Goal: Transaction & Acquisition: Purchase product/service

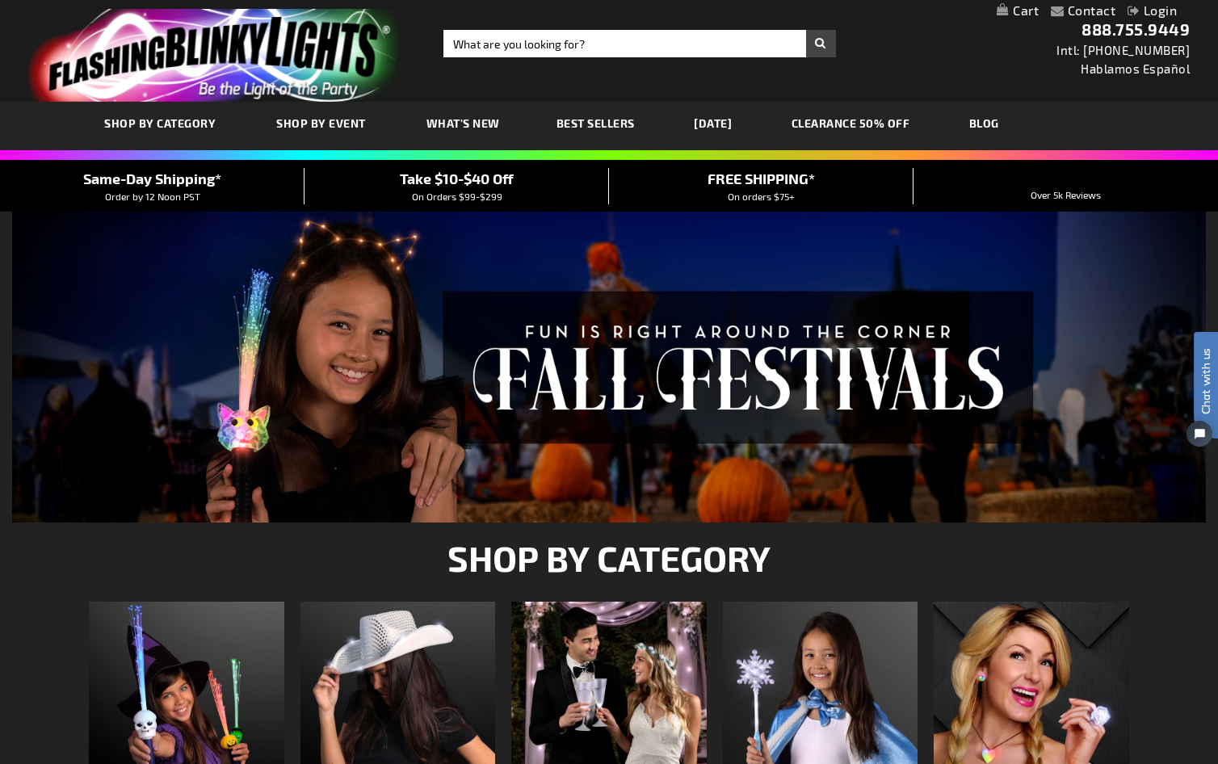
click at [1149, 10] on link "Login" at bounding box center [1152, 9] width 49 height 15
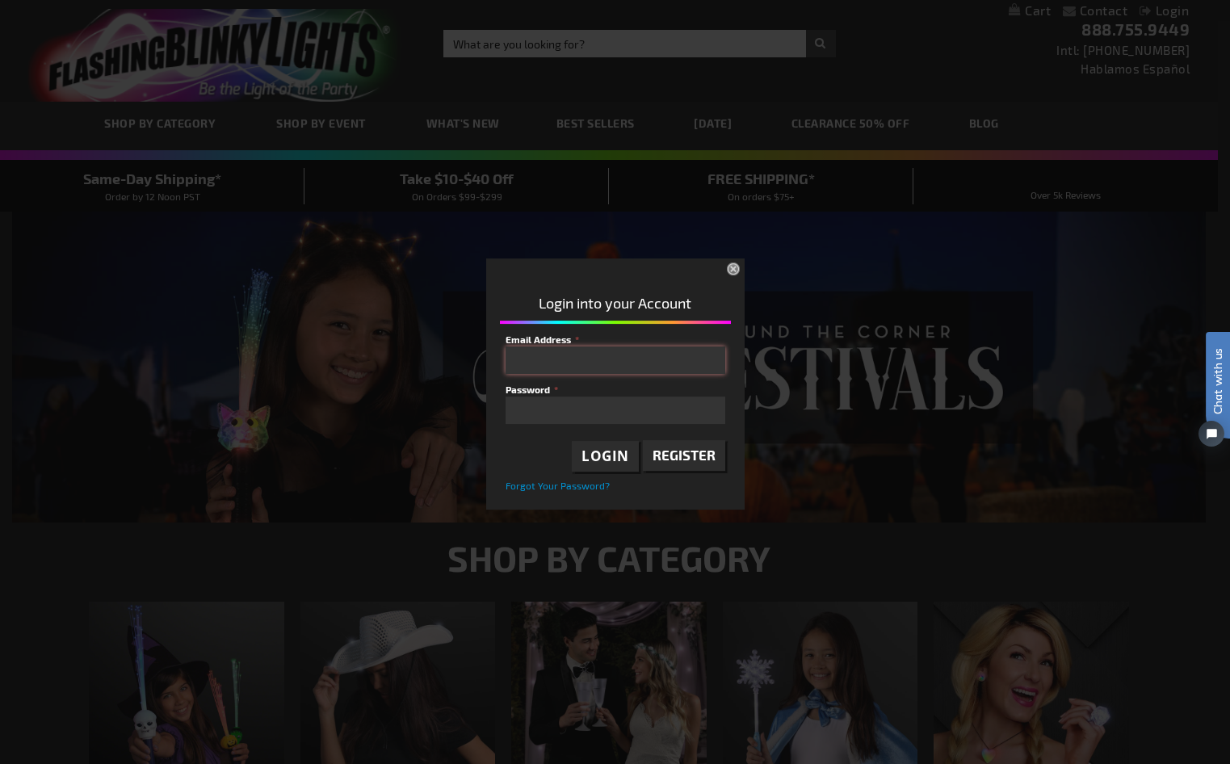
click at [594, 356] on input "Email Address" at bounding box center [616, 360] width 220 height 27
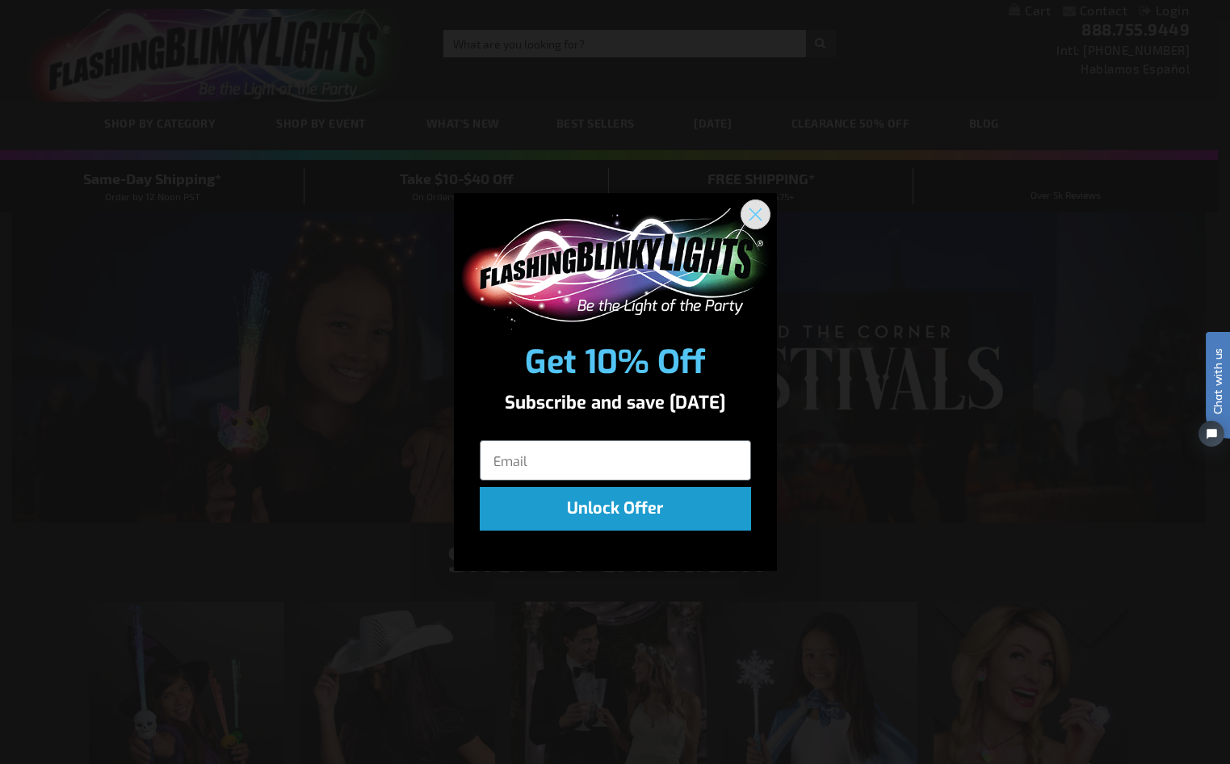
click at [746, 216] on circle "Close dialog" at bounding box center [754, 213] width 27 height 27
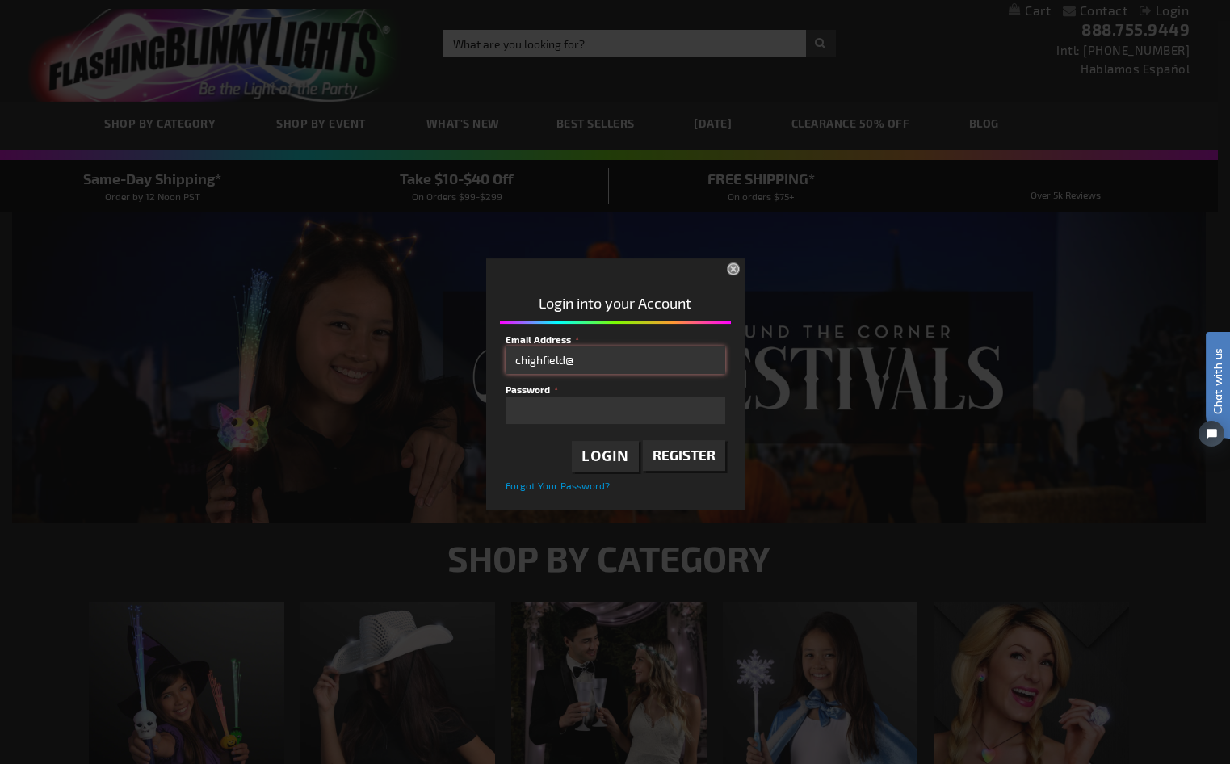
click at [607, 357] on input "chighfield@" at bounding box center [616, 360] width 220 height 27
type input "chighfield@cranialtech.com"
click at [627, 453] on span "Login" at bounding box center [606, 456] width 48 height 19
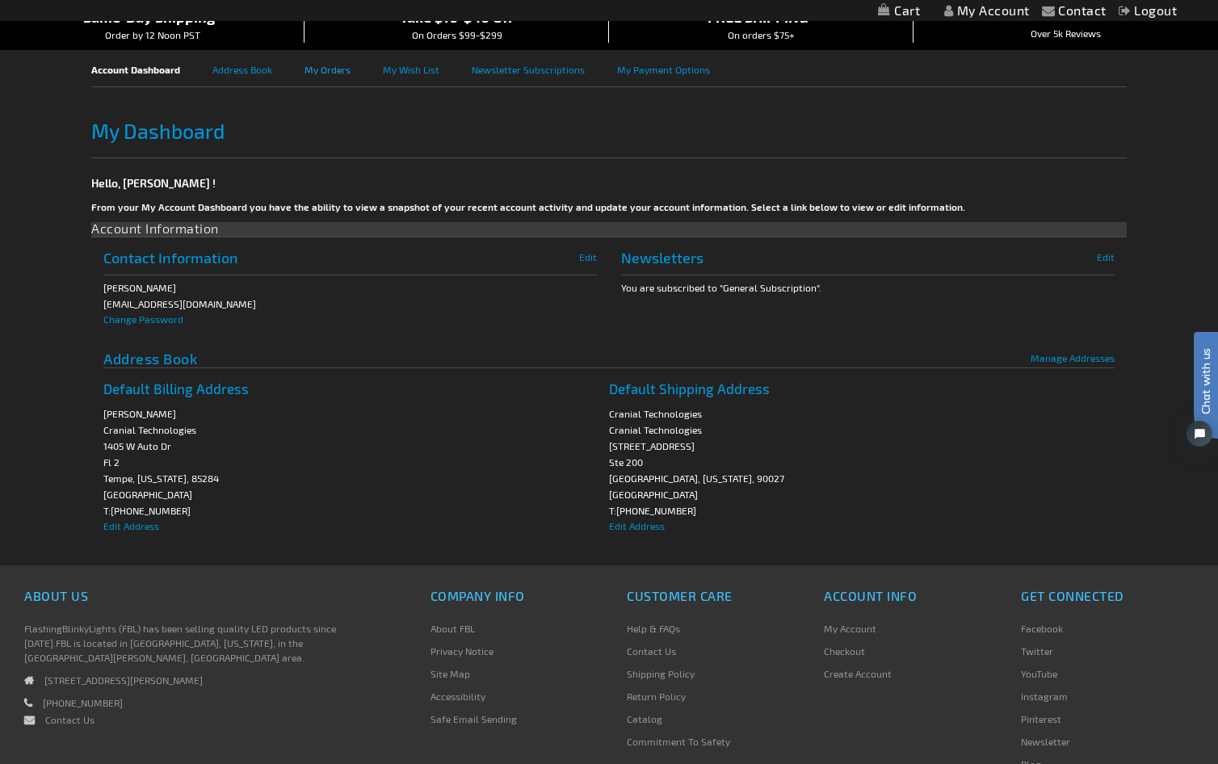
click at [328, 73] on link "My Orders" at bounding box center [344, 68] width 78 height 36
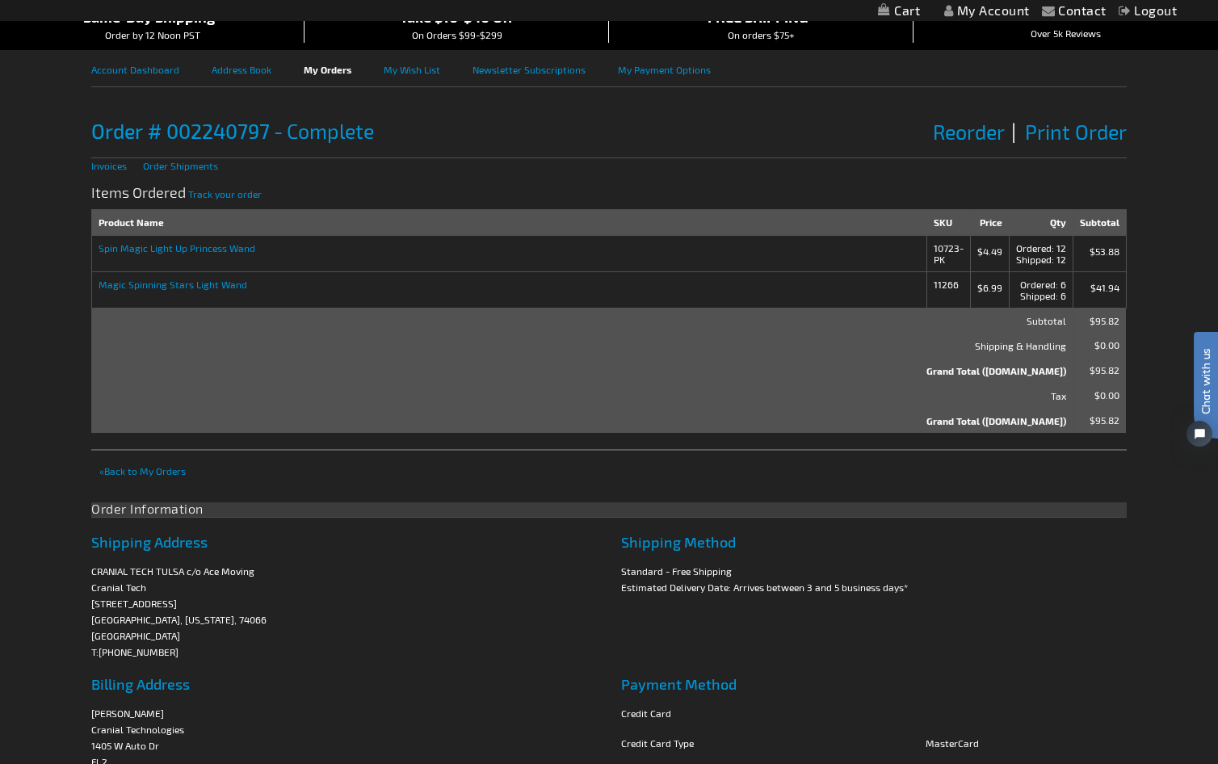
drag, startPoint x: 951, startPoint y: 256, endPoint x: 935, endPoint y: 246, distance: 18.2
click at [935, 246] on td "10723-PK" at bounding box center [948, 253] width 44 height 36
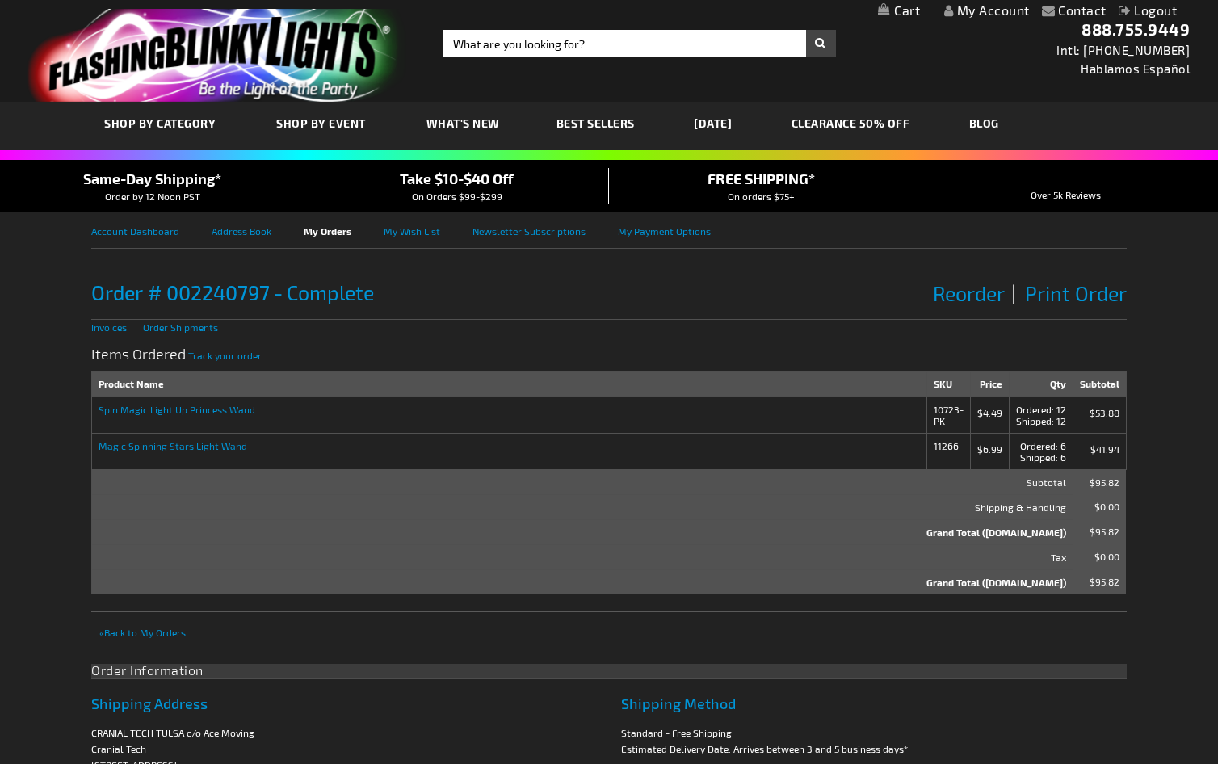
drag, startPoint x: 948, startPoint y: 445, endPoint x: 897, endPoint y: 447, distance: 50.9
click at [897, 447] on tr "Magic Spinning Stars Light Wand 11266 $6.99 Ordered 6 Shipped 6 $41.94" at bounding box center [609, 451] width 1035 height 36
click at [730, 515] on th "Shipping & Handling" at bounding box center [582, 506] width 981 height 25
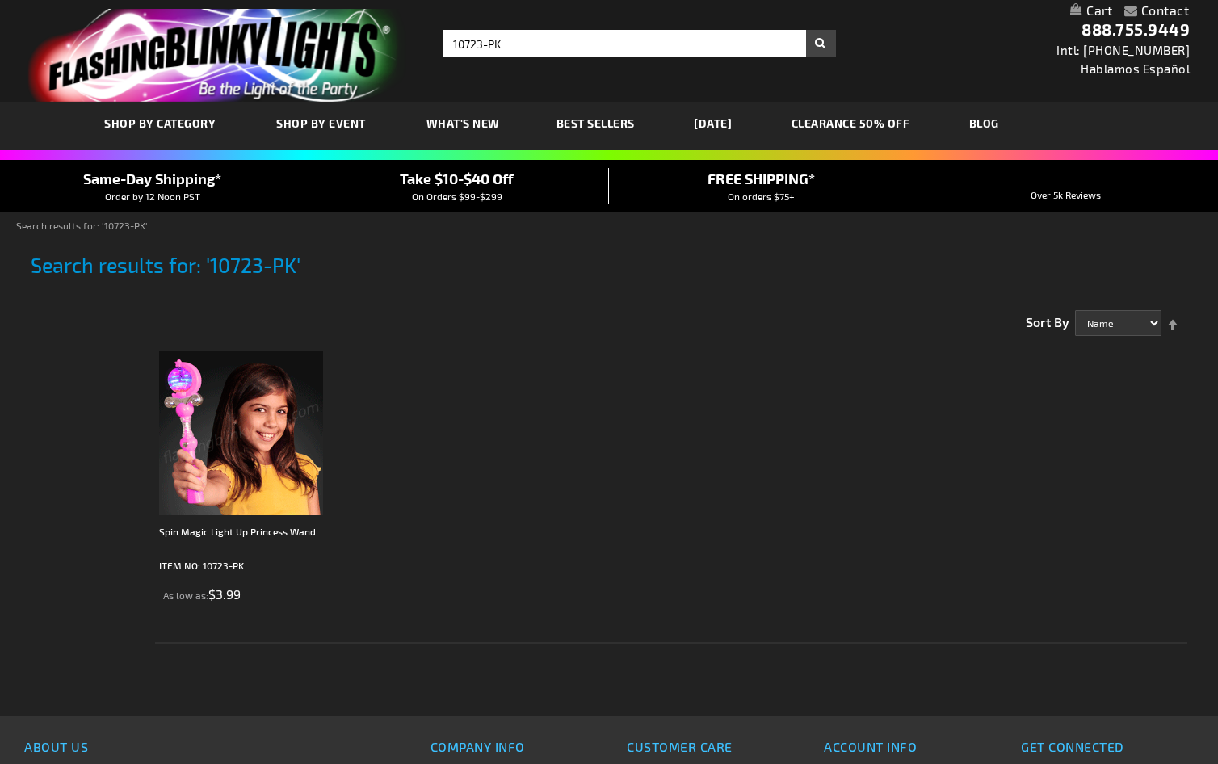
click at [266, 413] on img at bounding box center [241, 433] width 164 height 164
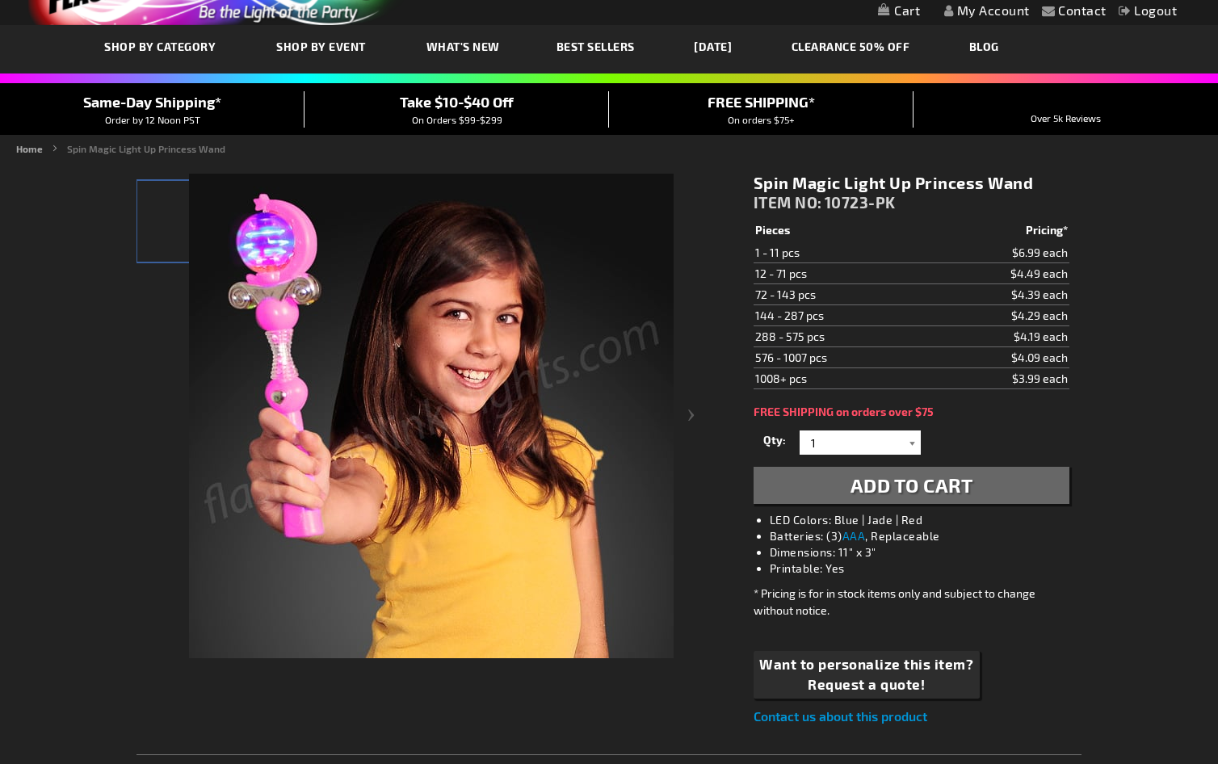
scroll to position [81, 0]
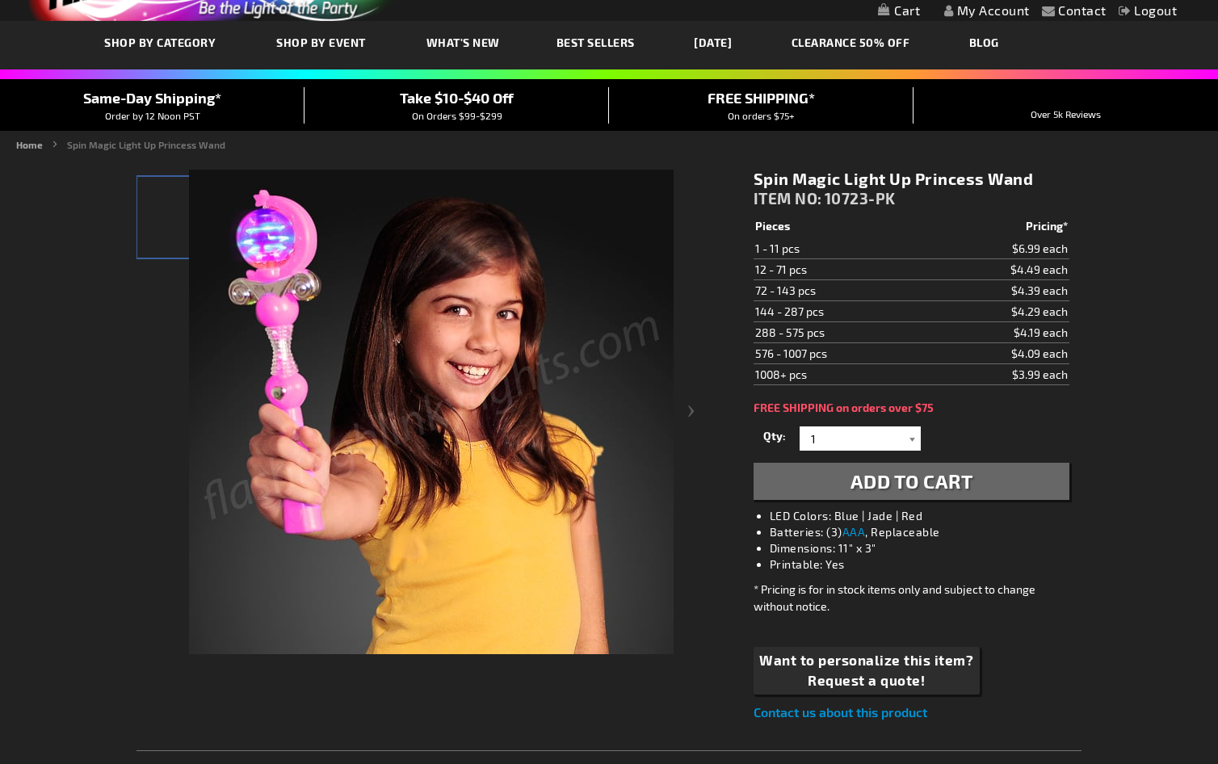
click at [905, 443] on div at bounding box center [913, 438] width 16 height 24
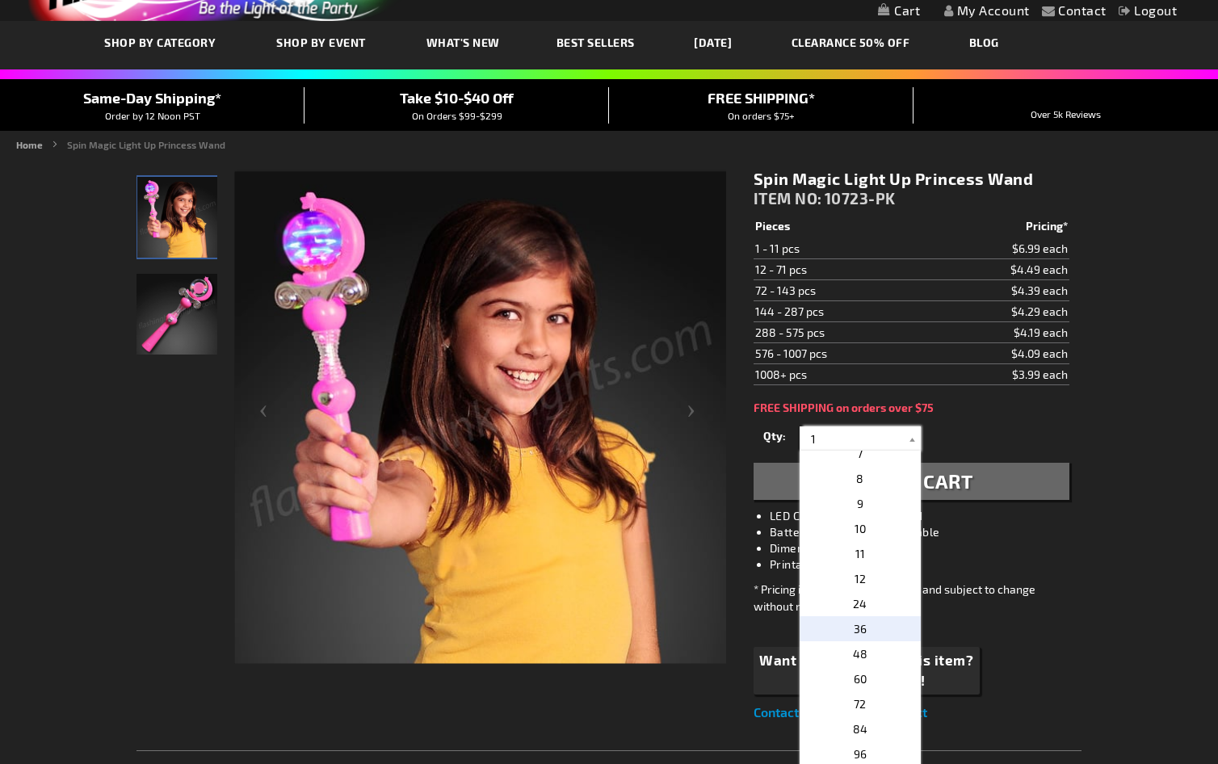
scroll to position [162, 0]
click at [871, 576] on p "12" at bounding box center [860, 577] width 121 height 25
type input "12"
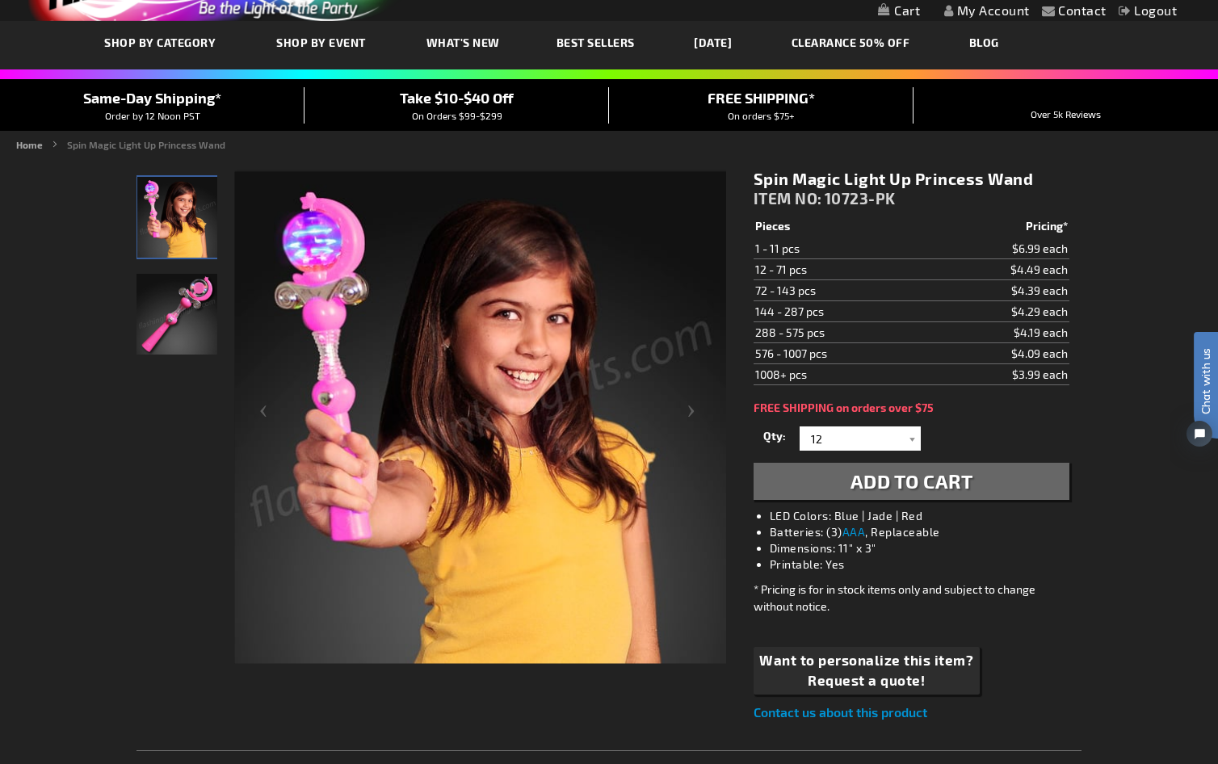
click at [880, 490] on span "Add to Cart" at bounding box center [912, 480] width 123 height 23
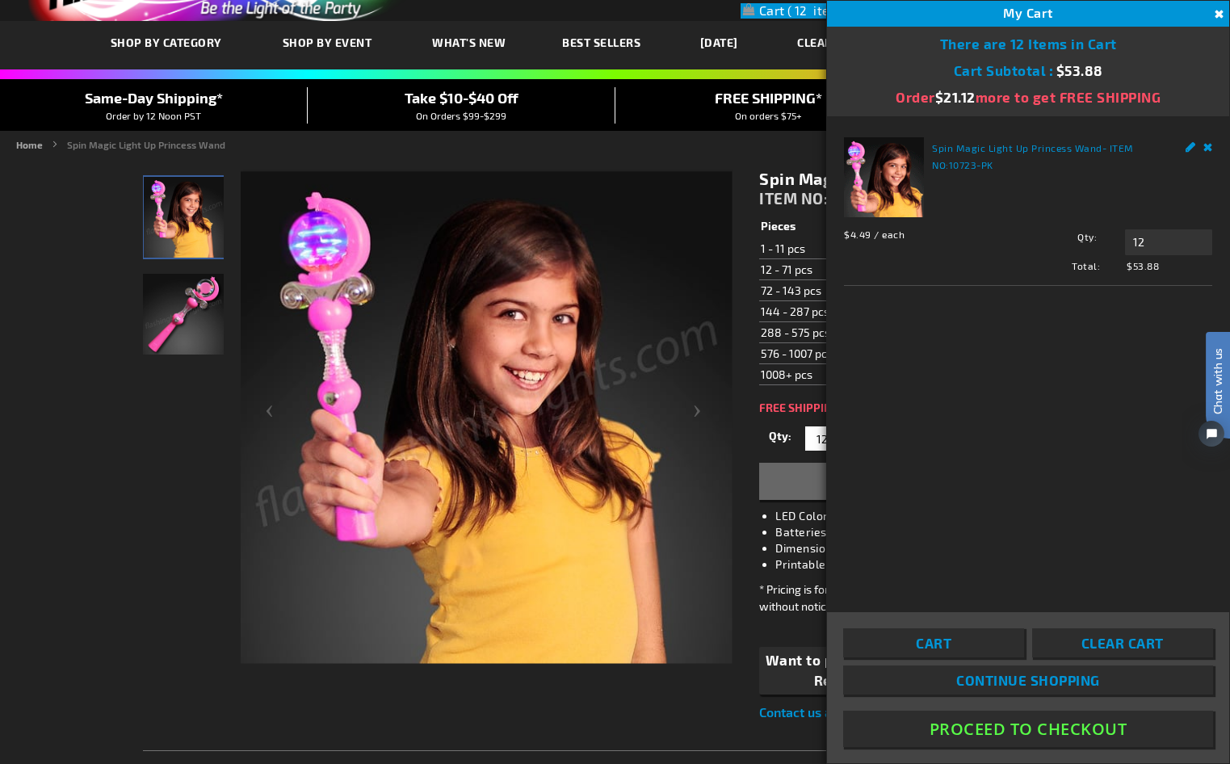
click at [779, 313] on td "144 - 287 pcs" at bounding box center [846, 311] width 175 height 21
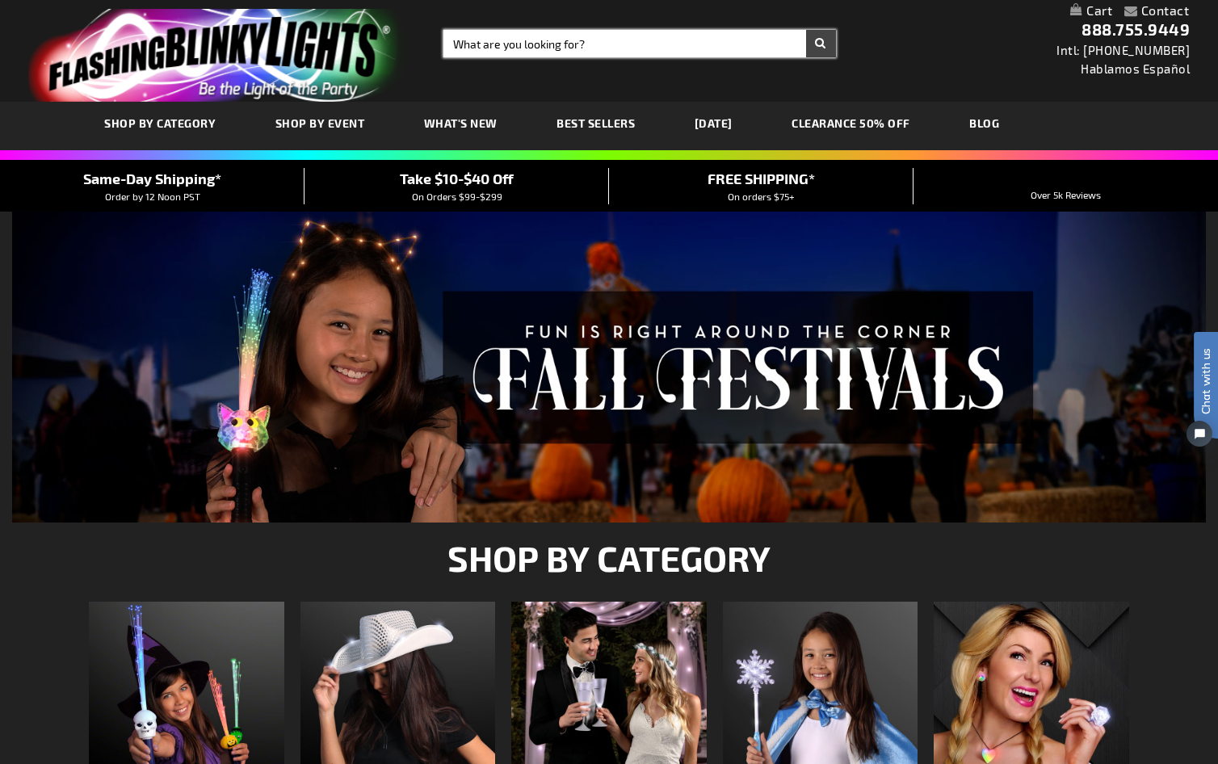
click at [603, 35] on input "Search" at bounding box center [639, 43] width 393 height 27
paste input "11266"
type input "11266"
click at [806, 30] on button "Search" at bounding box center [821, 43] width 30 height 27
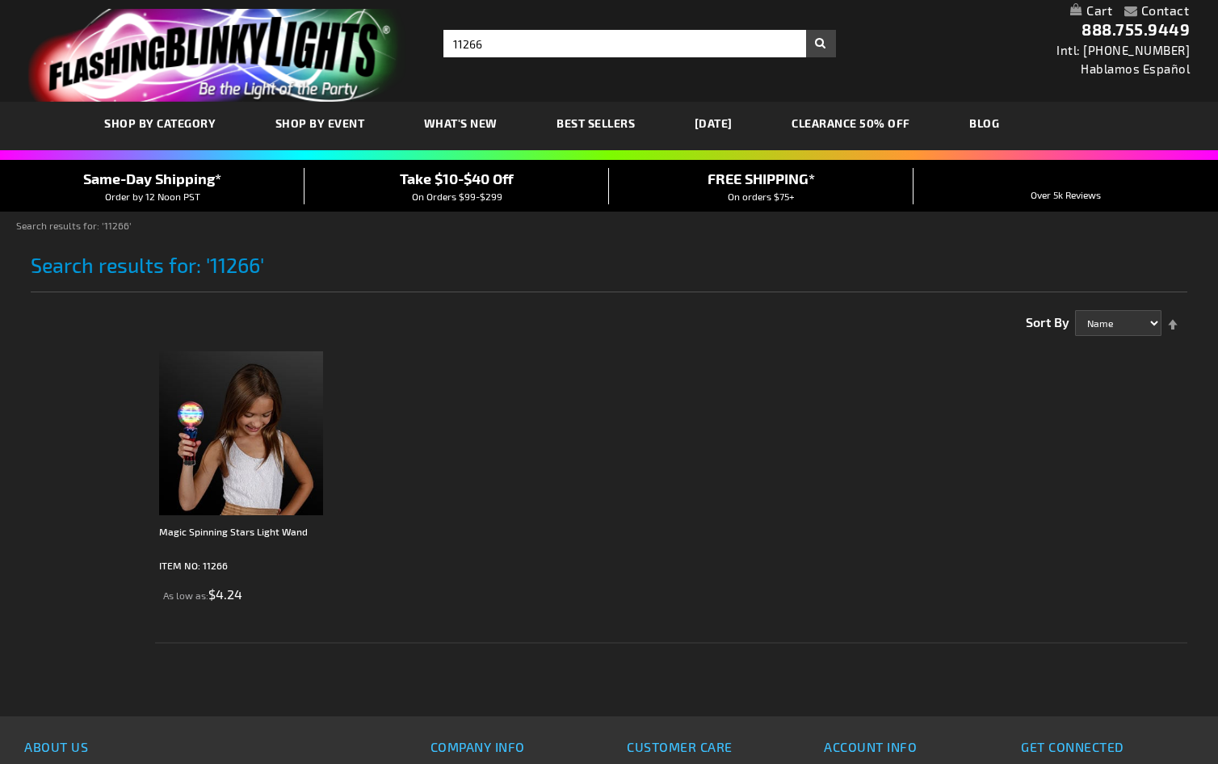
click at [245, 405] on img at bounding box center [241, 433] width 164 height 164
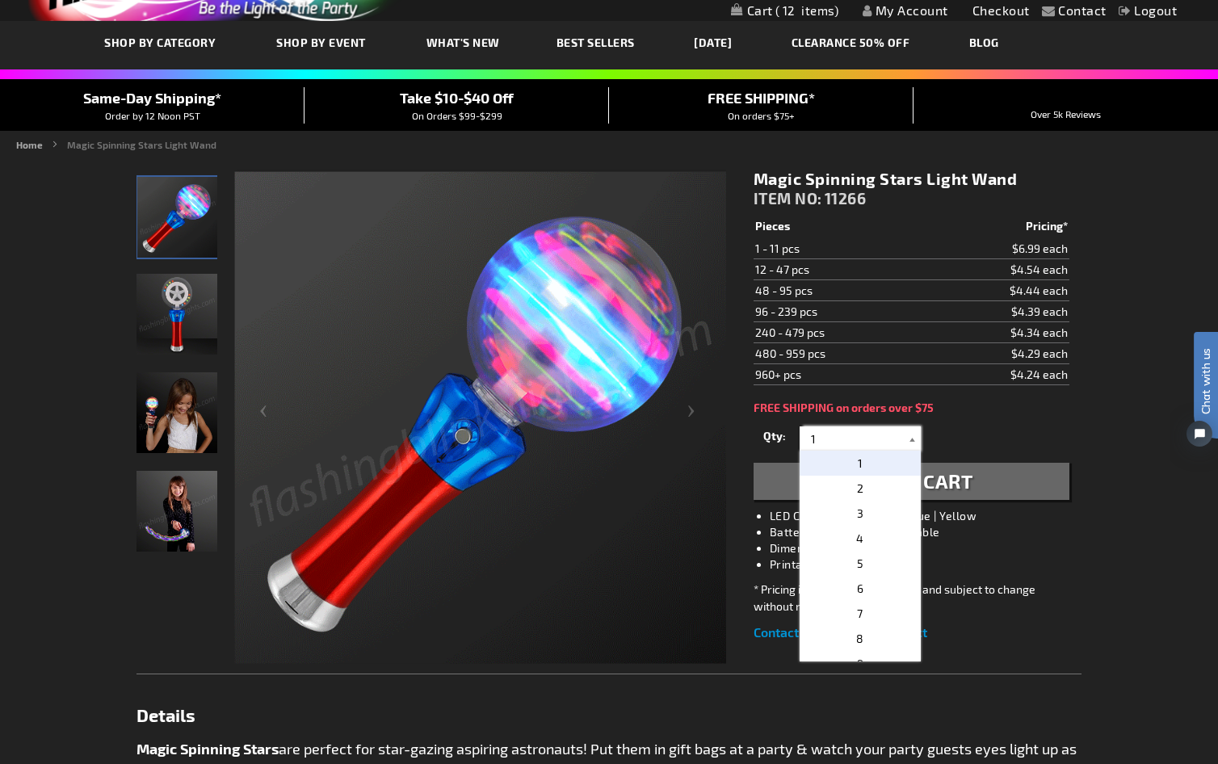
click at [911, 434] on div "1 2 3 4 5 6 7 8 9 10 11 12 24 36 48 60 72 84 96 108 120 1" at bounding box center [860, 438] width 121 height 24
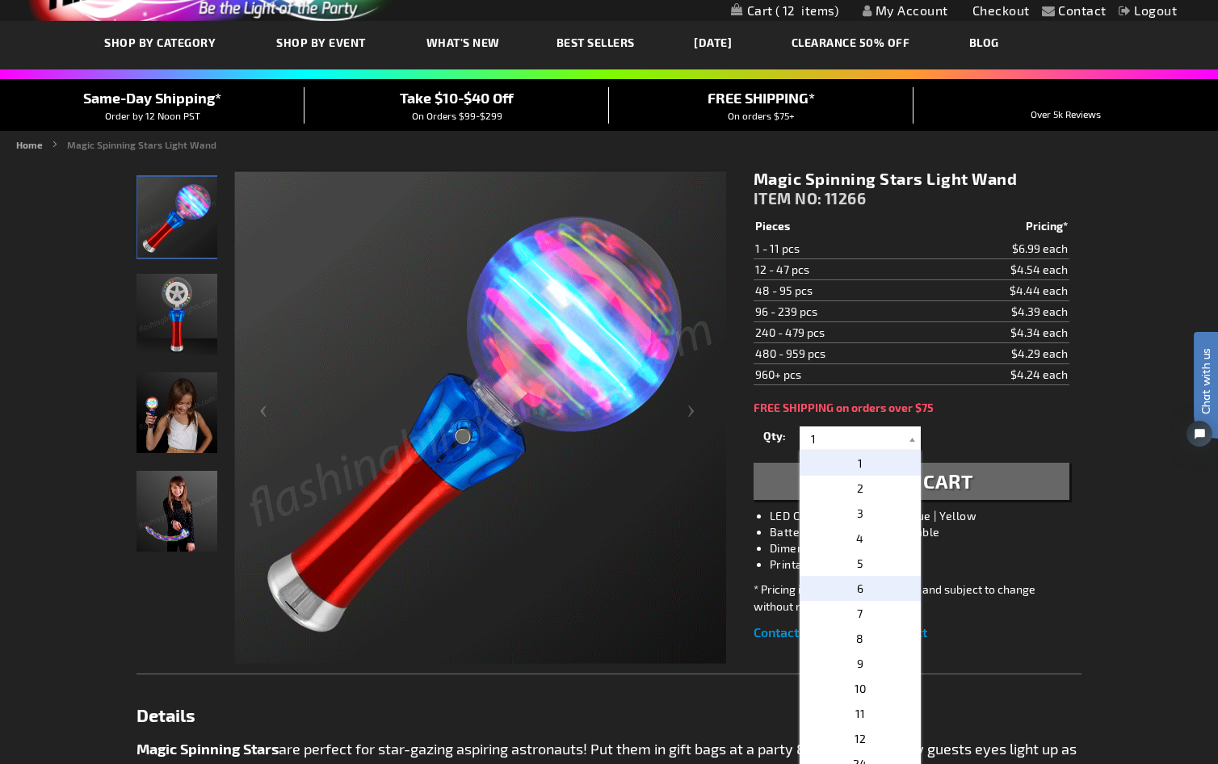
click at [874, 597] on p "6" at bounding box center [860, 588] width 121 height 25
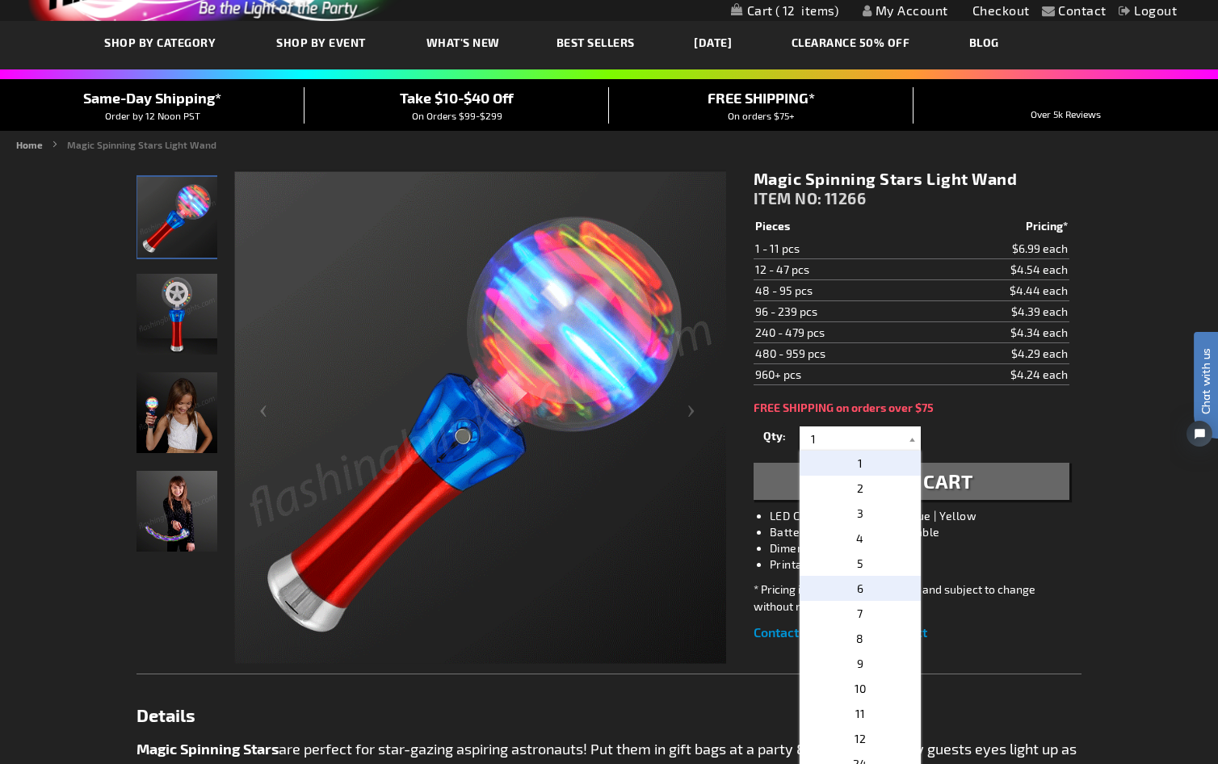
type input "6"
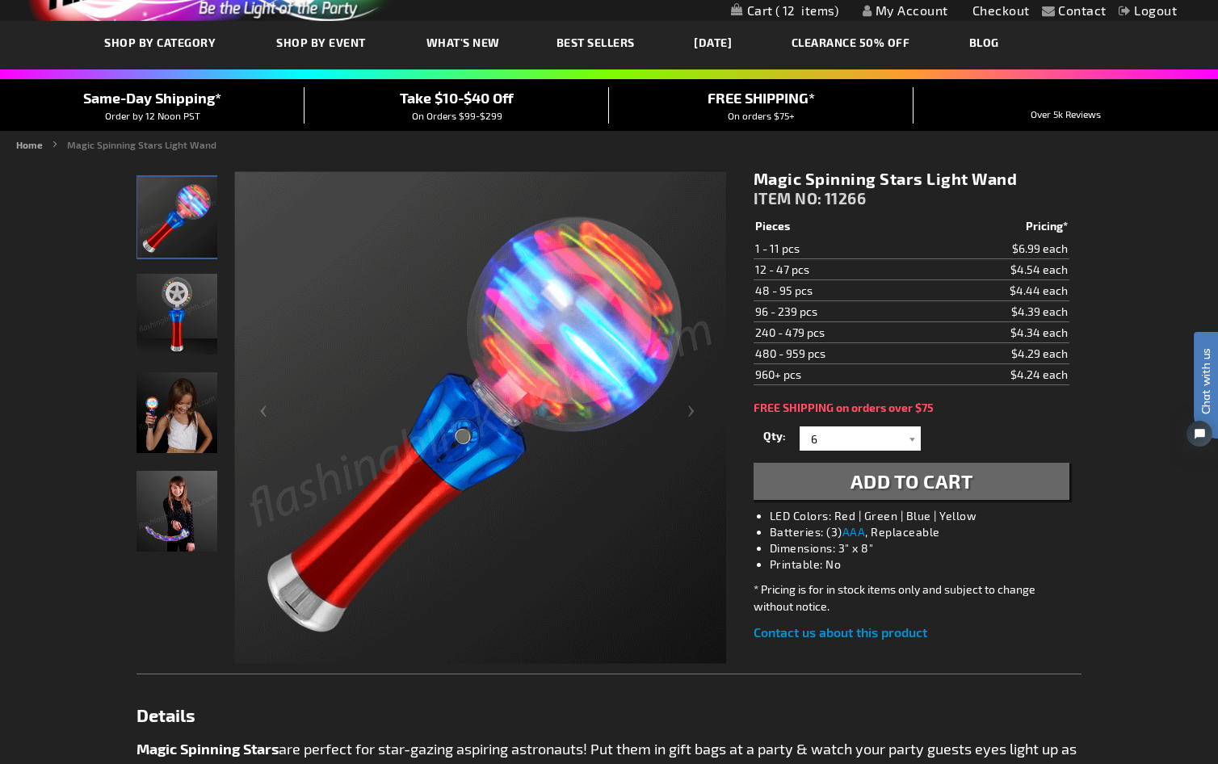
click at [873, 473] on span "Add to Cart" at bounding box center [912, 480] width 123 height 23
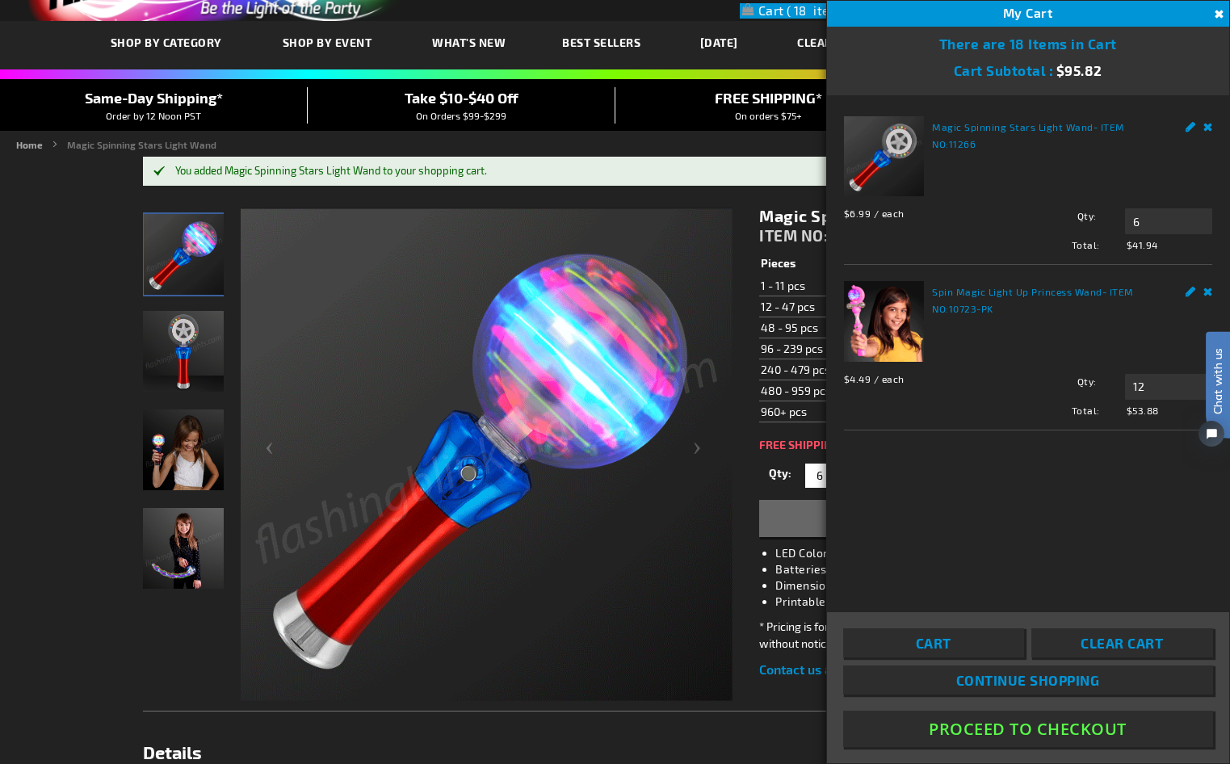
click at [970, 649] on link "Cart" at bounding box center [933, 642] width 181 height 29
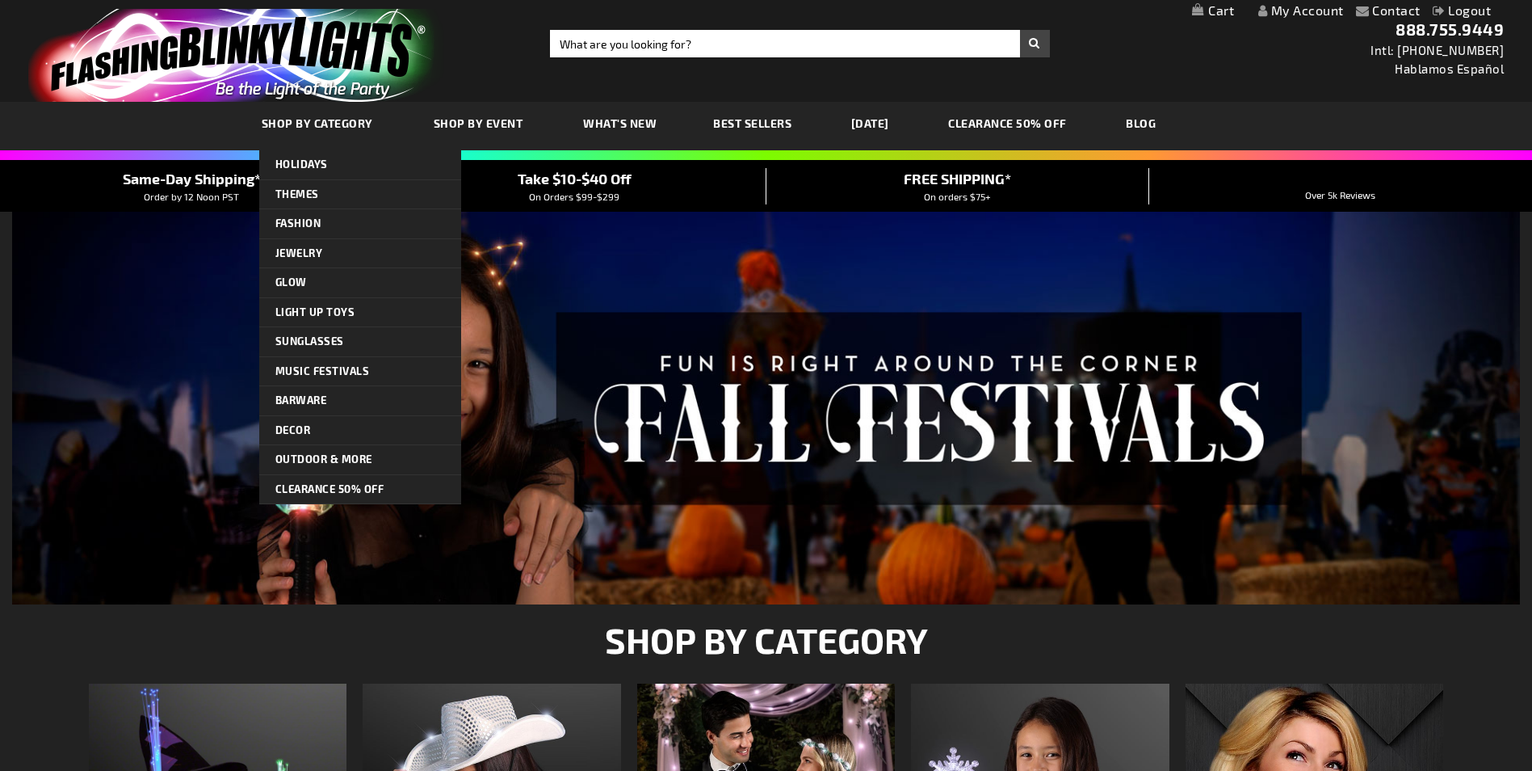
click at [334, 131] on link "SHOP BY CATEGORY" at bounding box center [320, 123] width 140 height 54
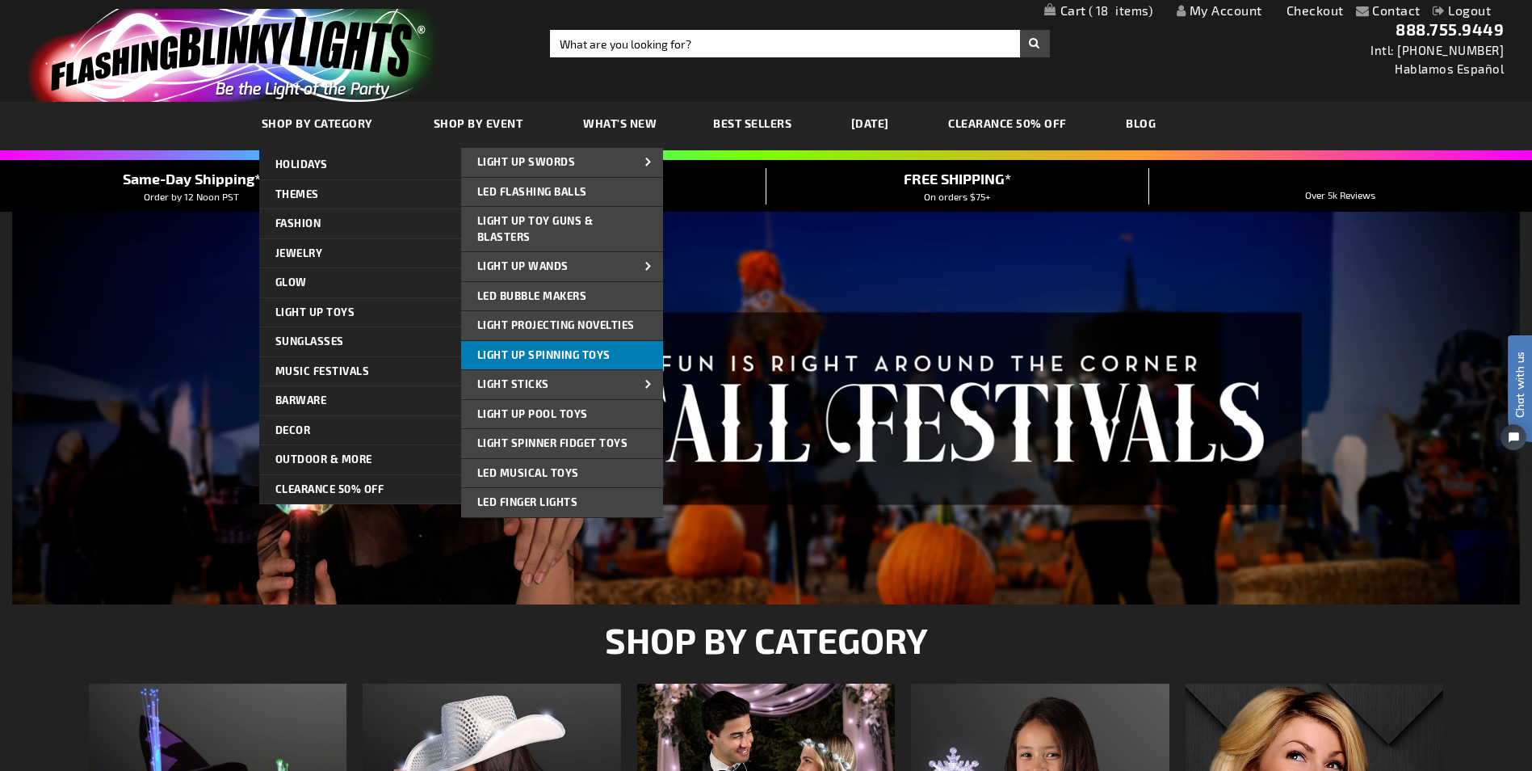
click at [615, 355] on link "Light Up Spinning Toys" at bounding box center [562, 355] width 202 height 29
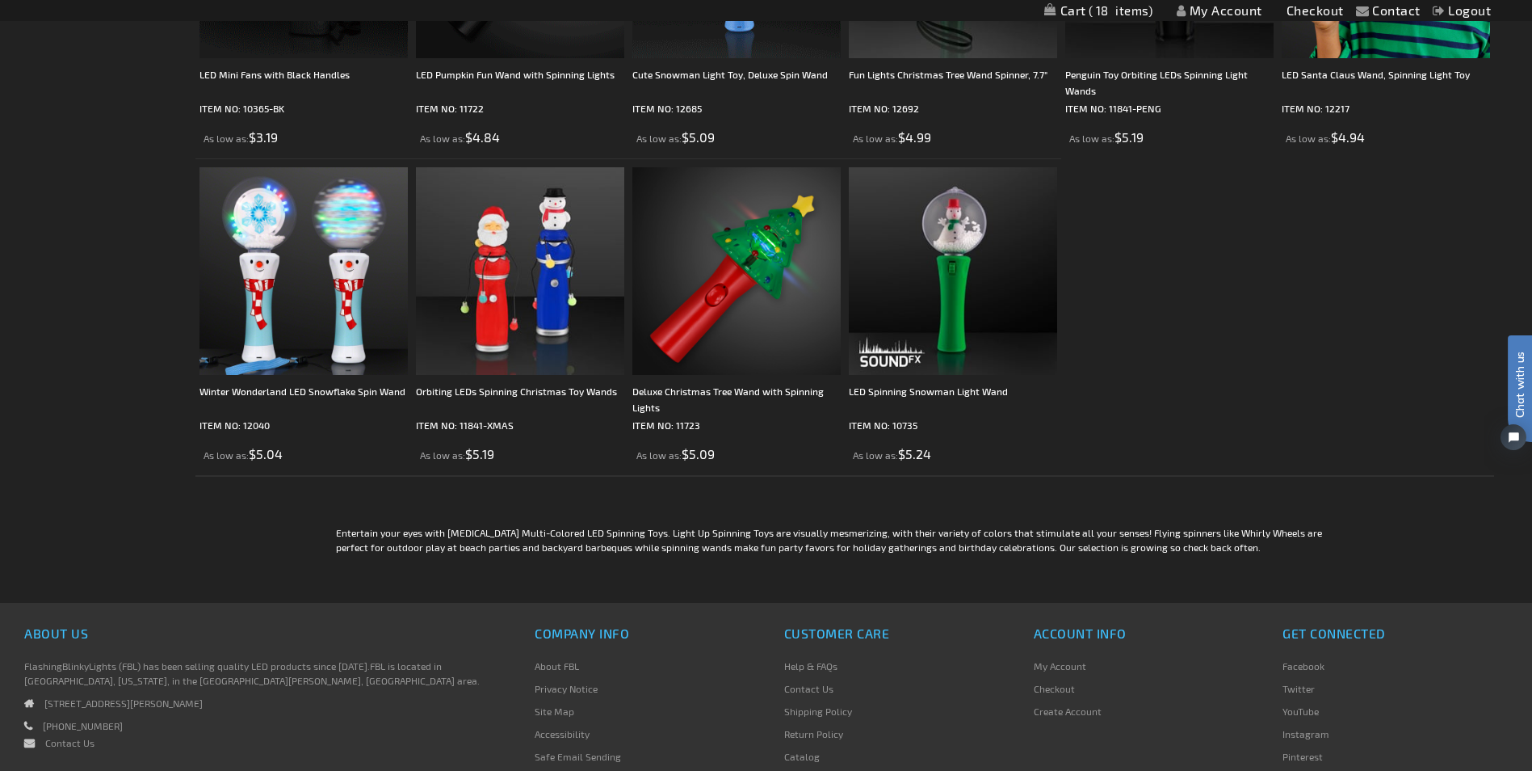
scroll to position [1777, 0]
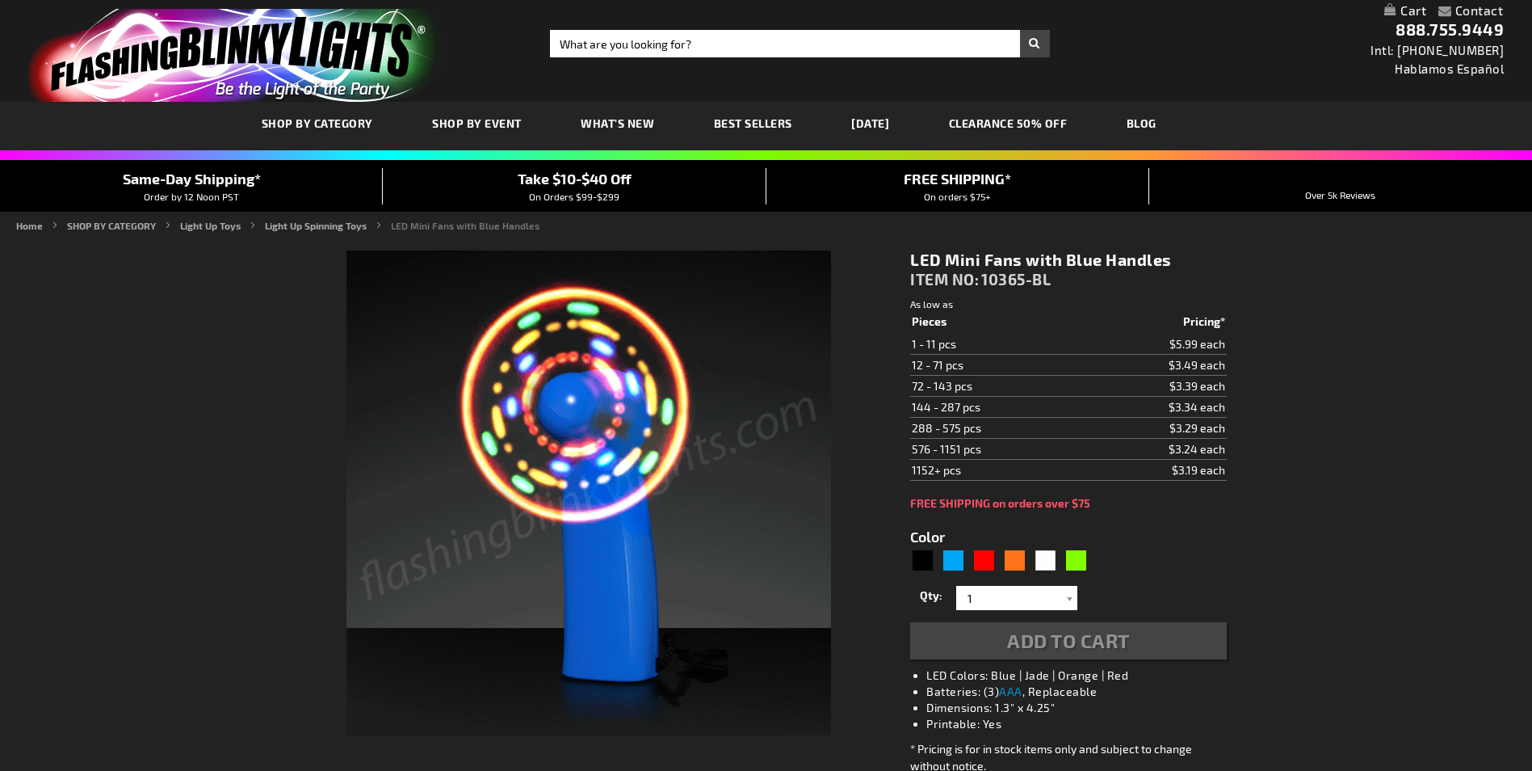
type input "5629"
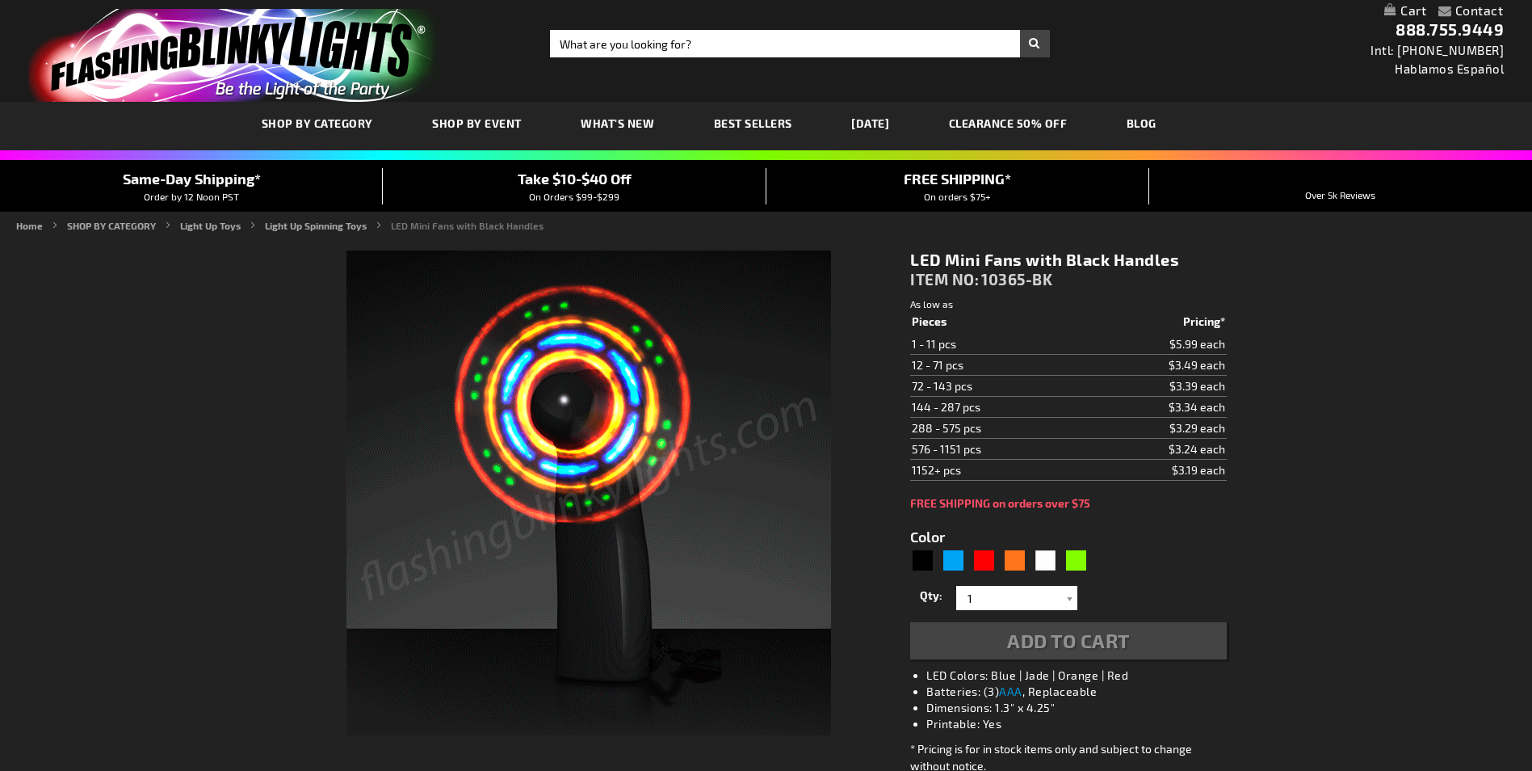
type input "5631"
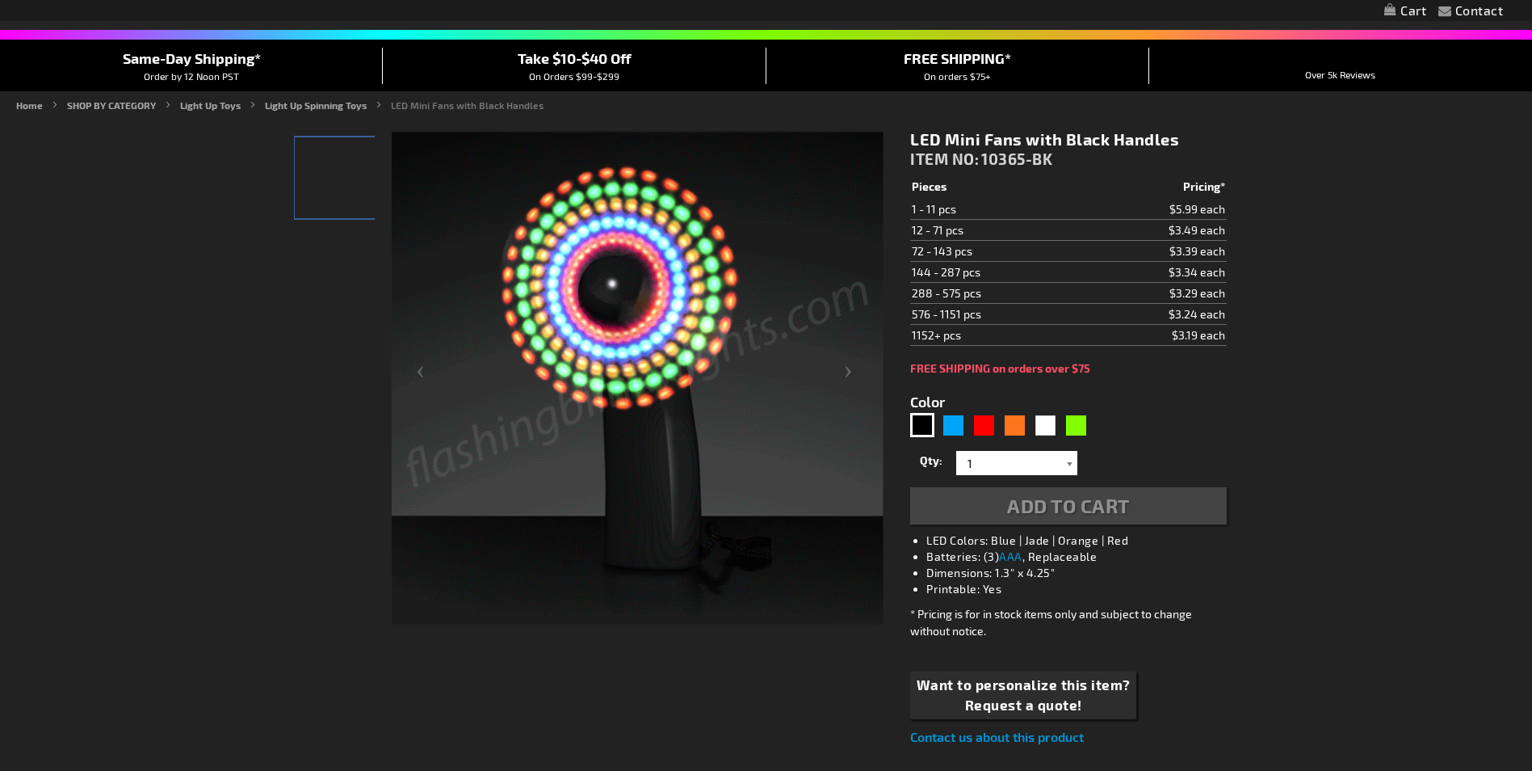
scroll to position [164, 0]
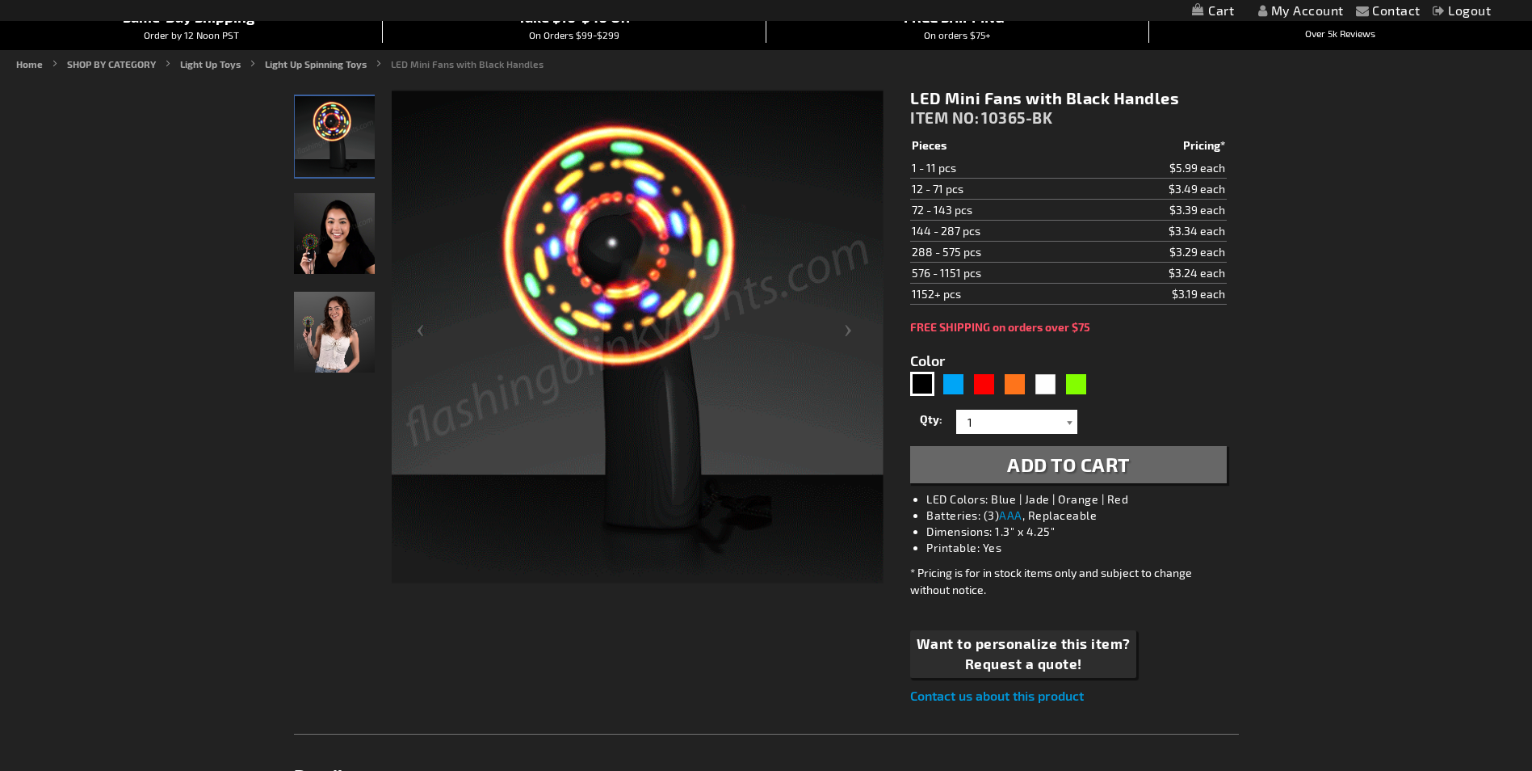
click at [1064, 420] on div at bounding box center [1069, 422] width 16 height 24
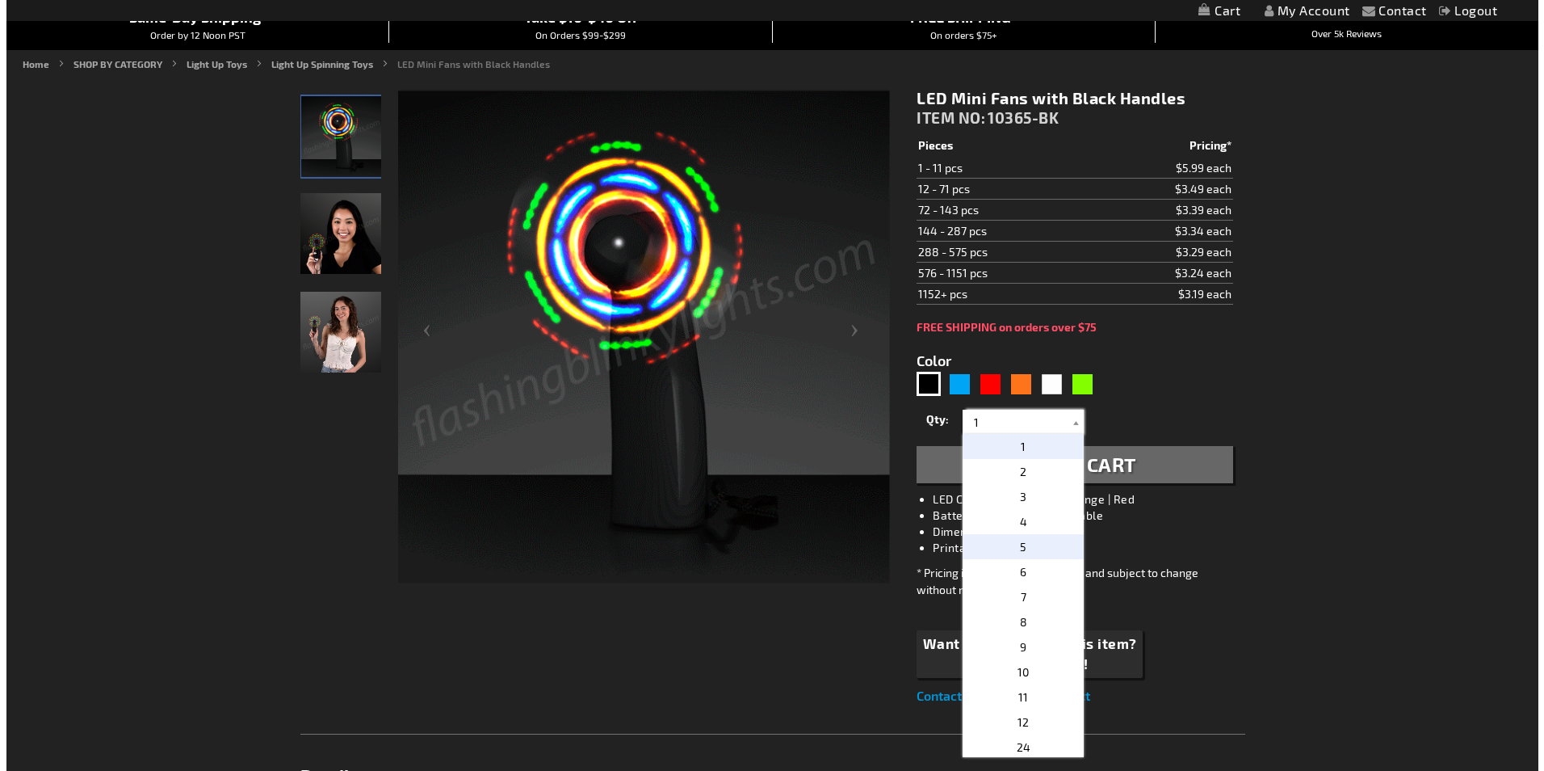
scroll to position [0, 0]
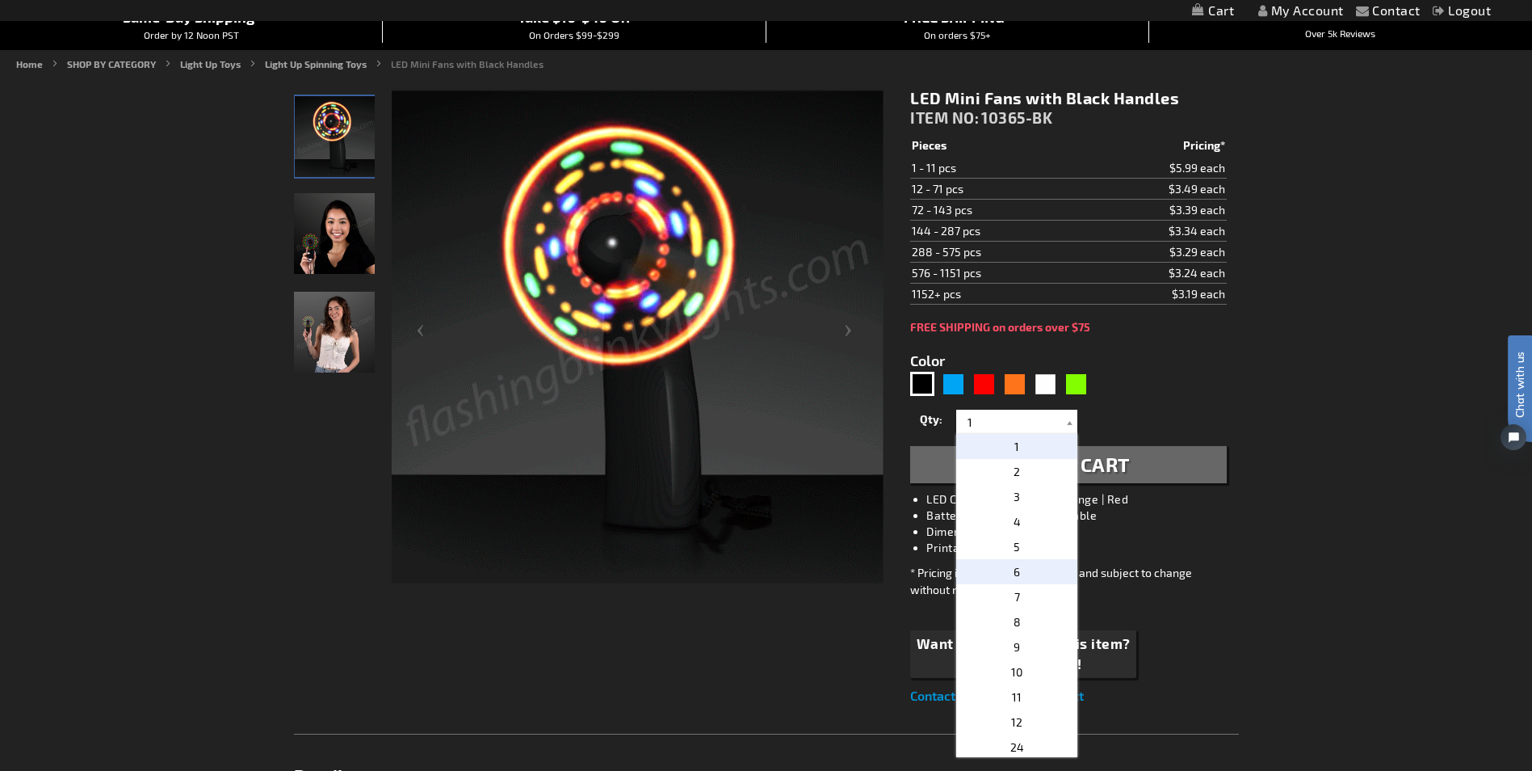
click at [1026, 569] on p "6" at bounding box center [1016, 571] width 121 height 25
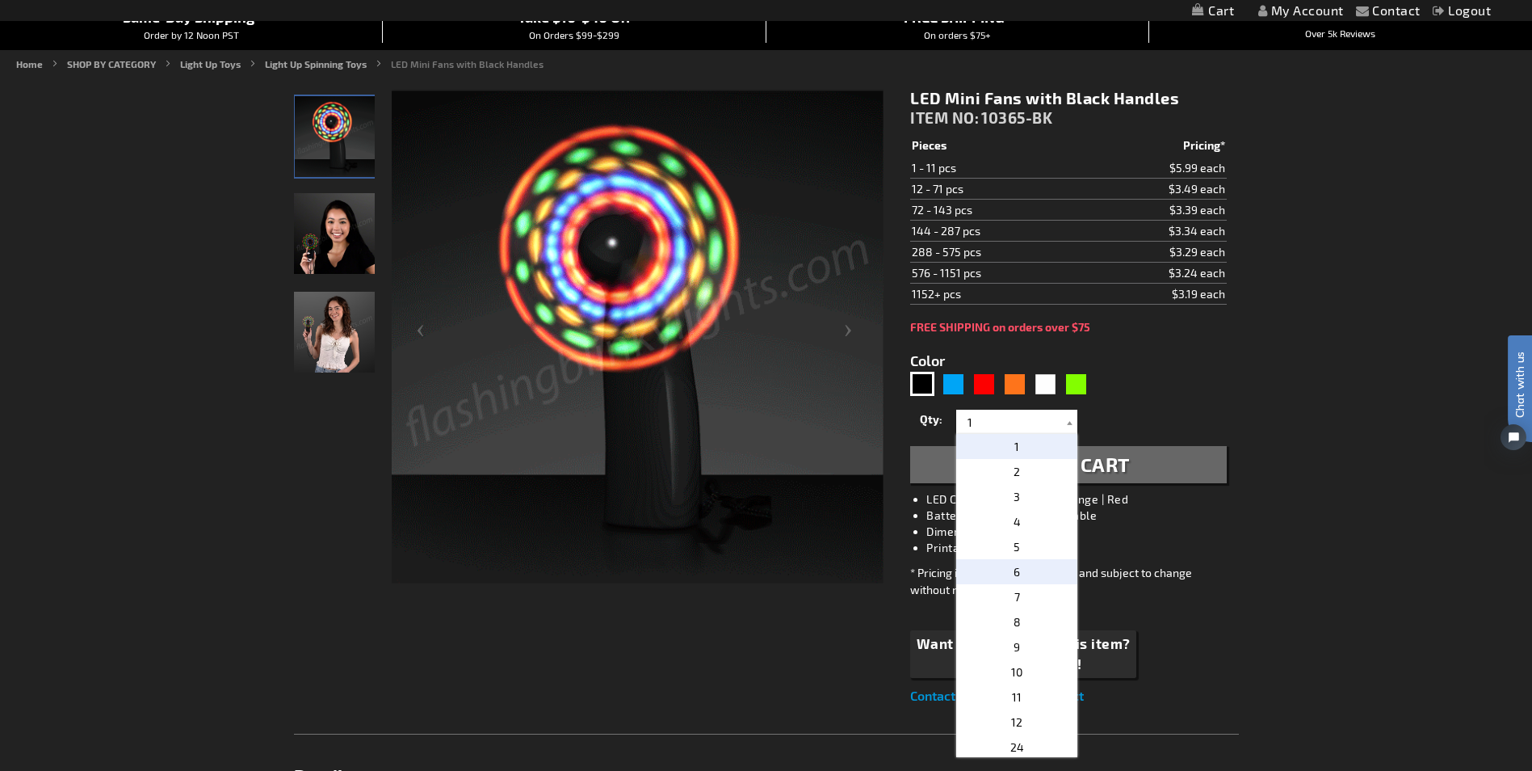
type input "6"
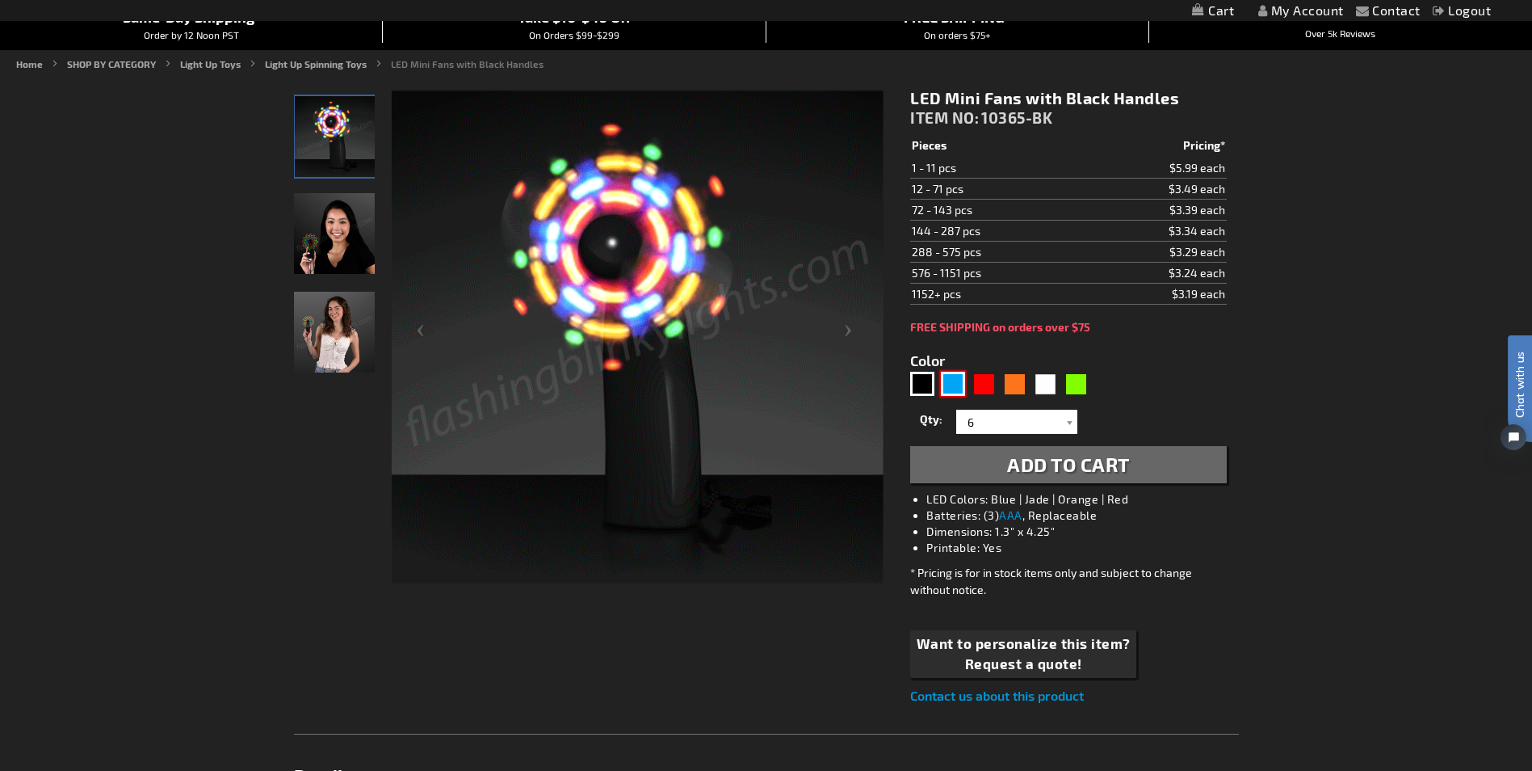
click at [956, 392] on div "Blue" at bounding box center [953, 384] width 24 height 24
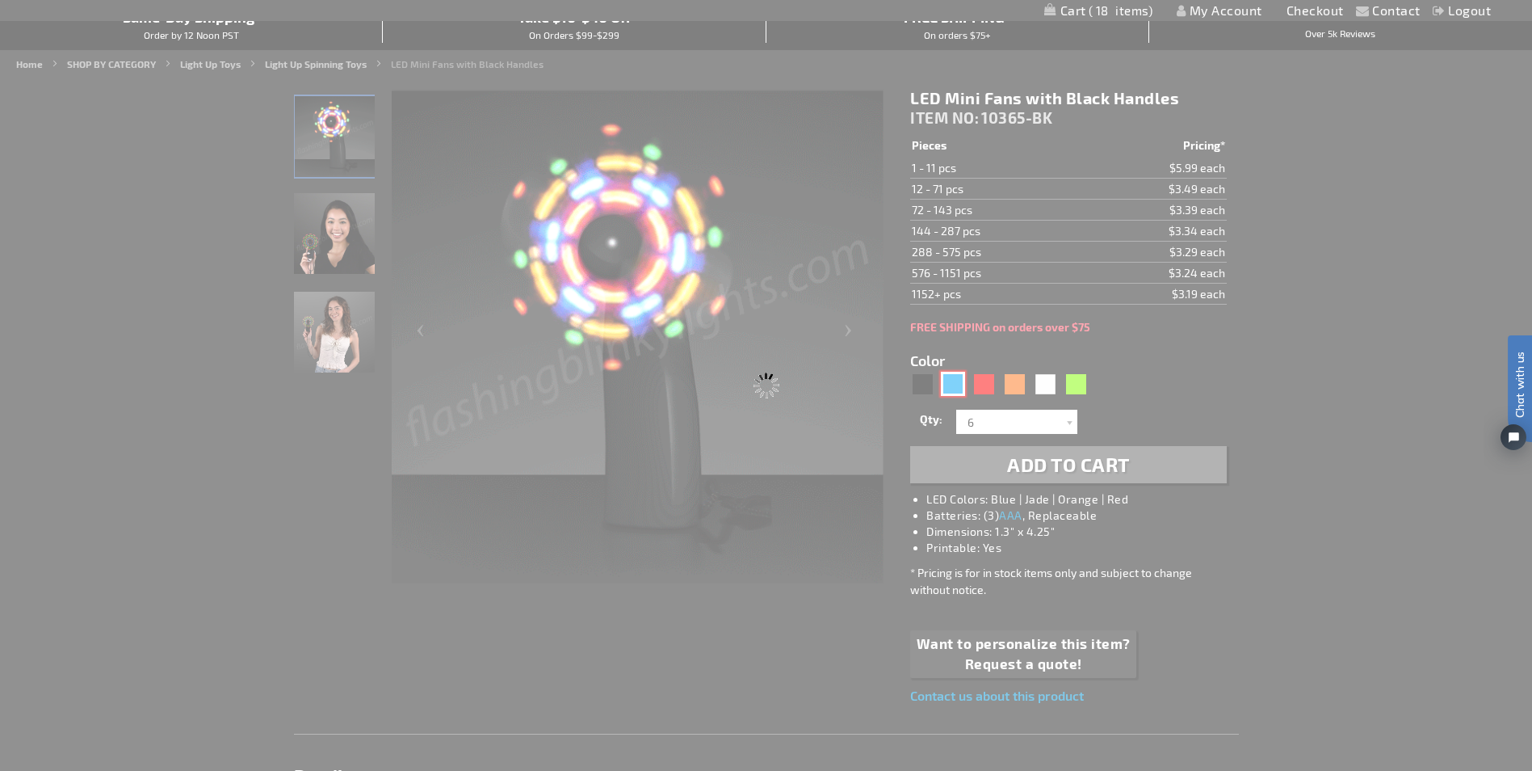
type input "5629"
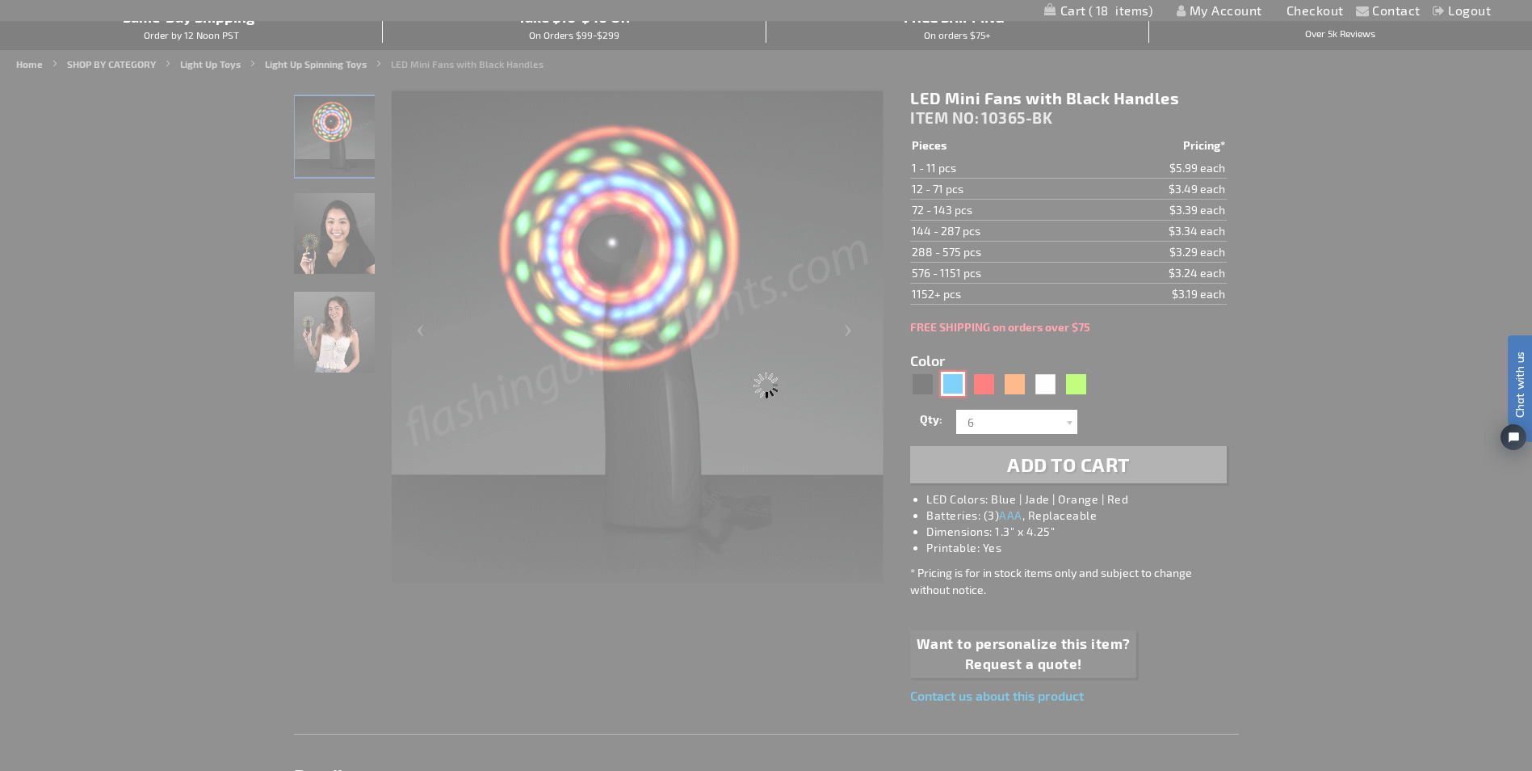
type input "10365-BL"
type input "Customize - LED Mini Fans with Blue Handles - ITEM NO: 10365-BL"
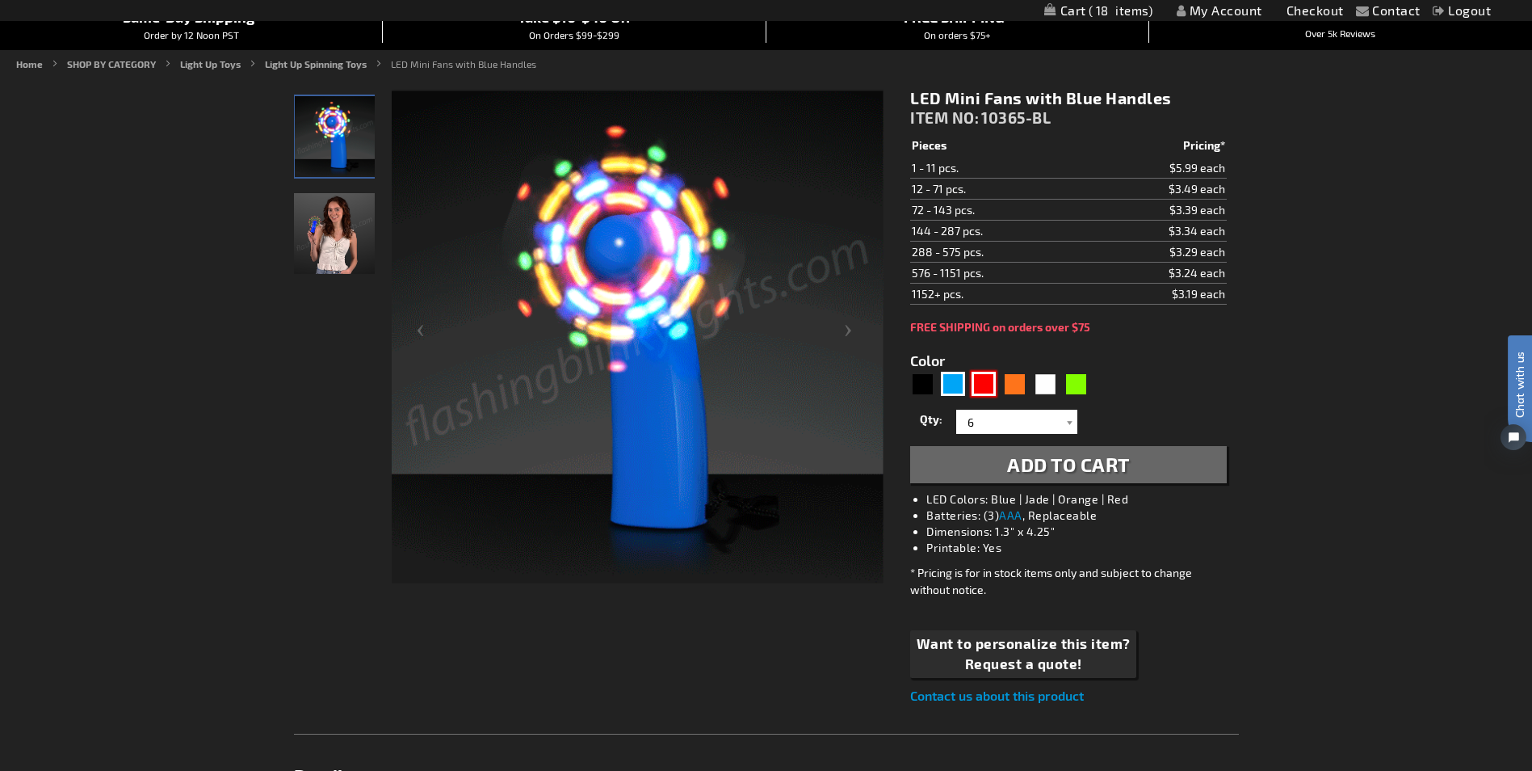
click at [988, 388] on div "Red" at bounding box center [984, 384] width 24 height 24
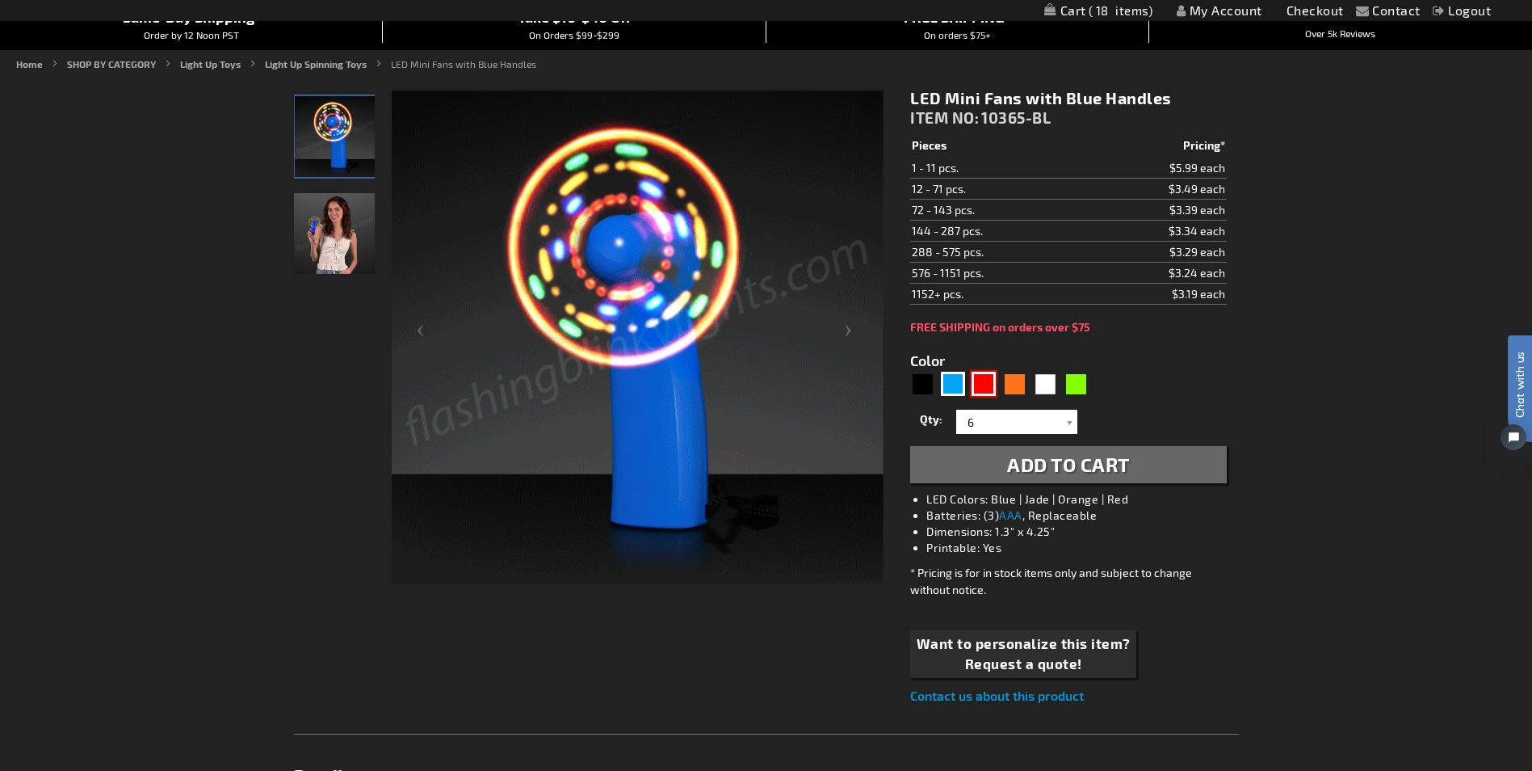
type input "5641"
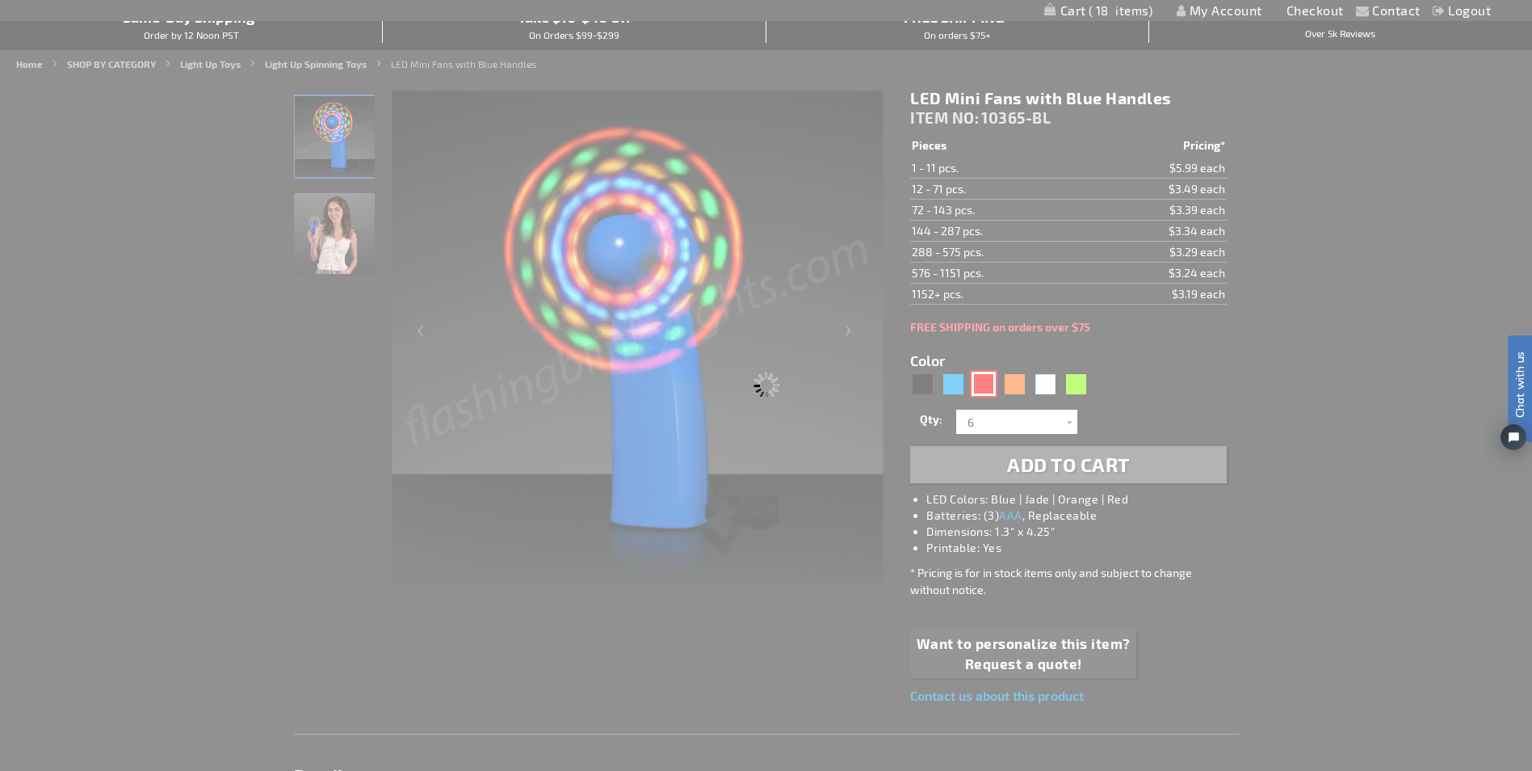
type input "10365-RD"
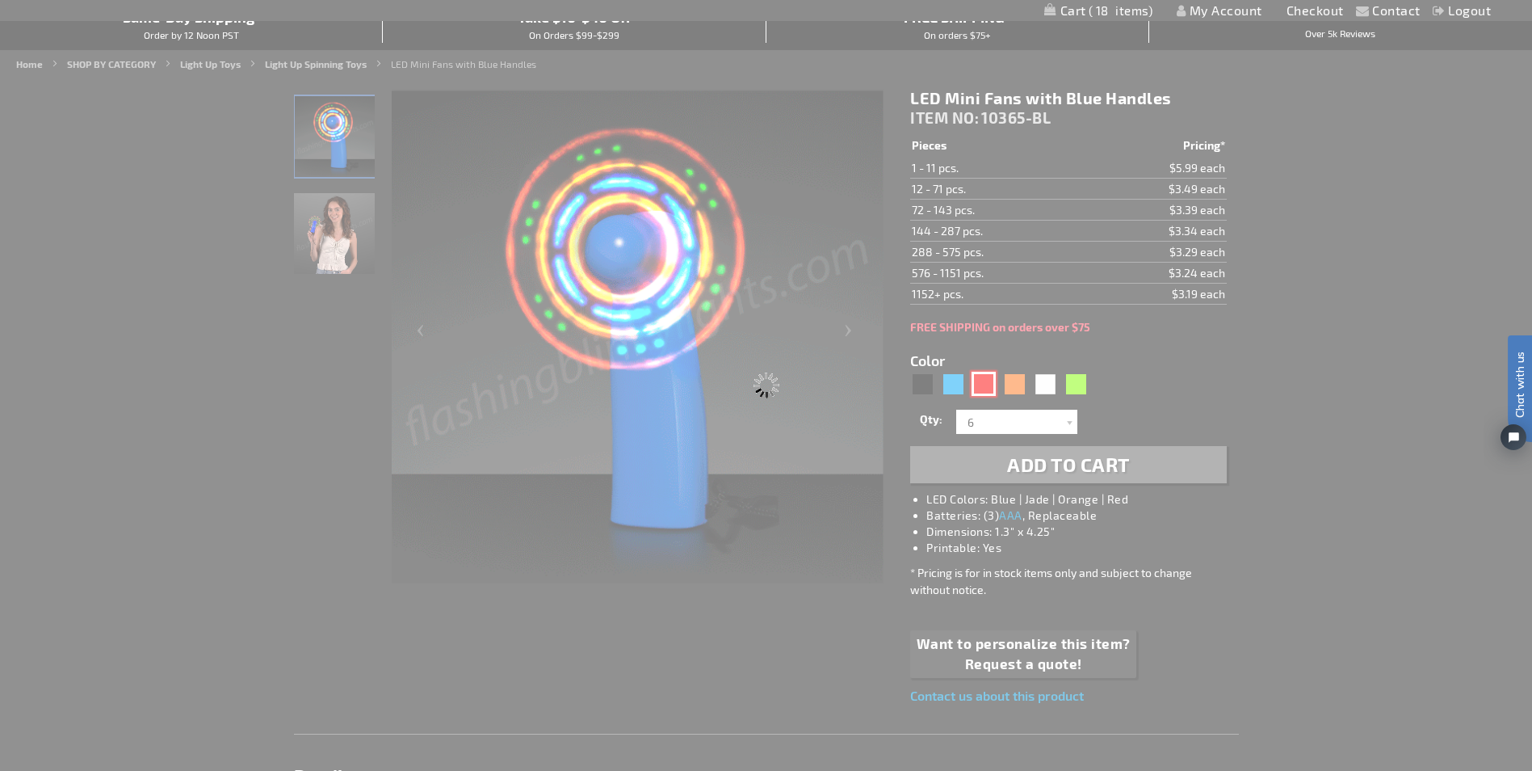
type input "Customize - LED Mini Fans with Red Handles - ITEM NO: 10365-RD"
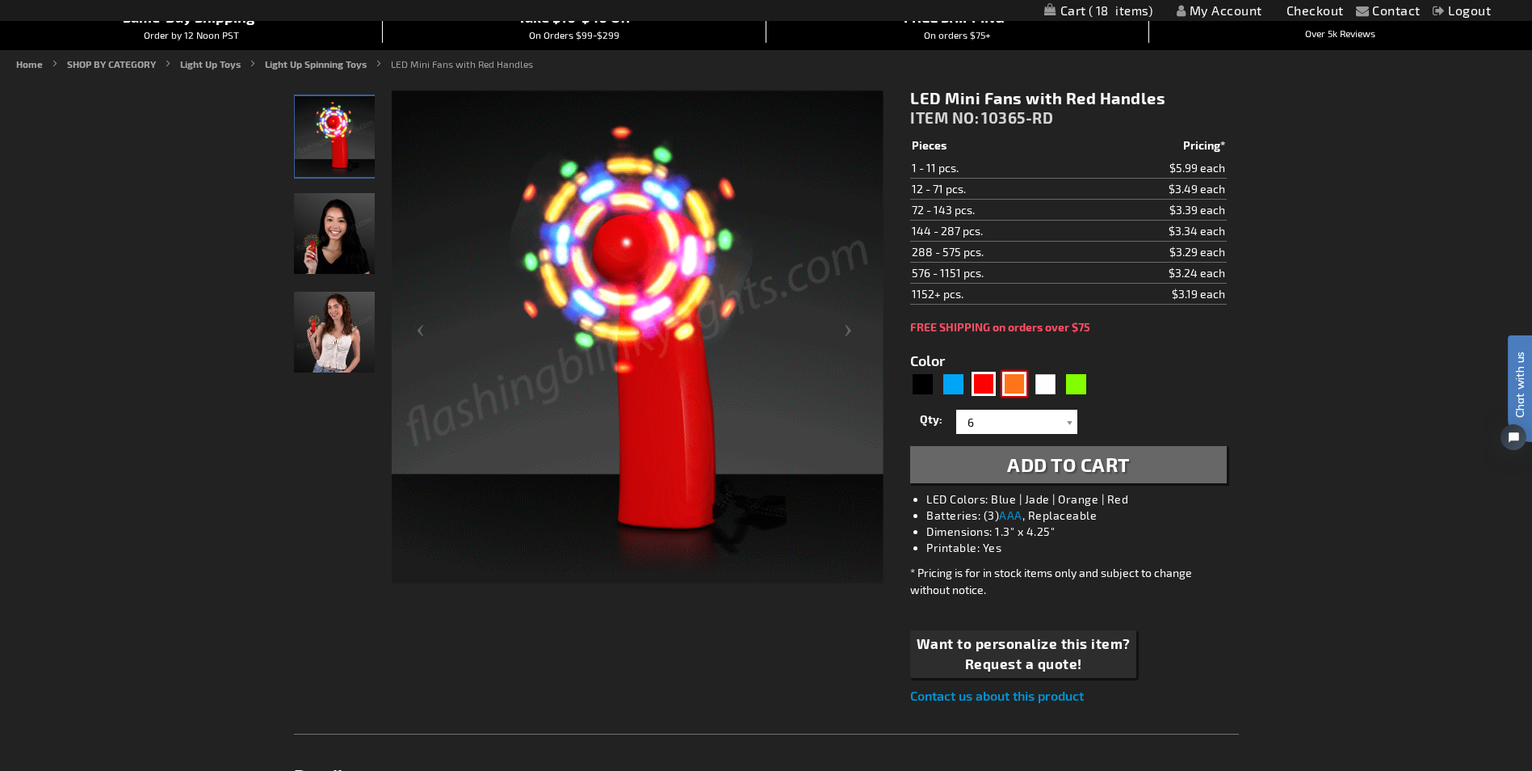
click at [1006, 386] on div "Orange" at bounding box center [1014, 384] width 24 height 24
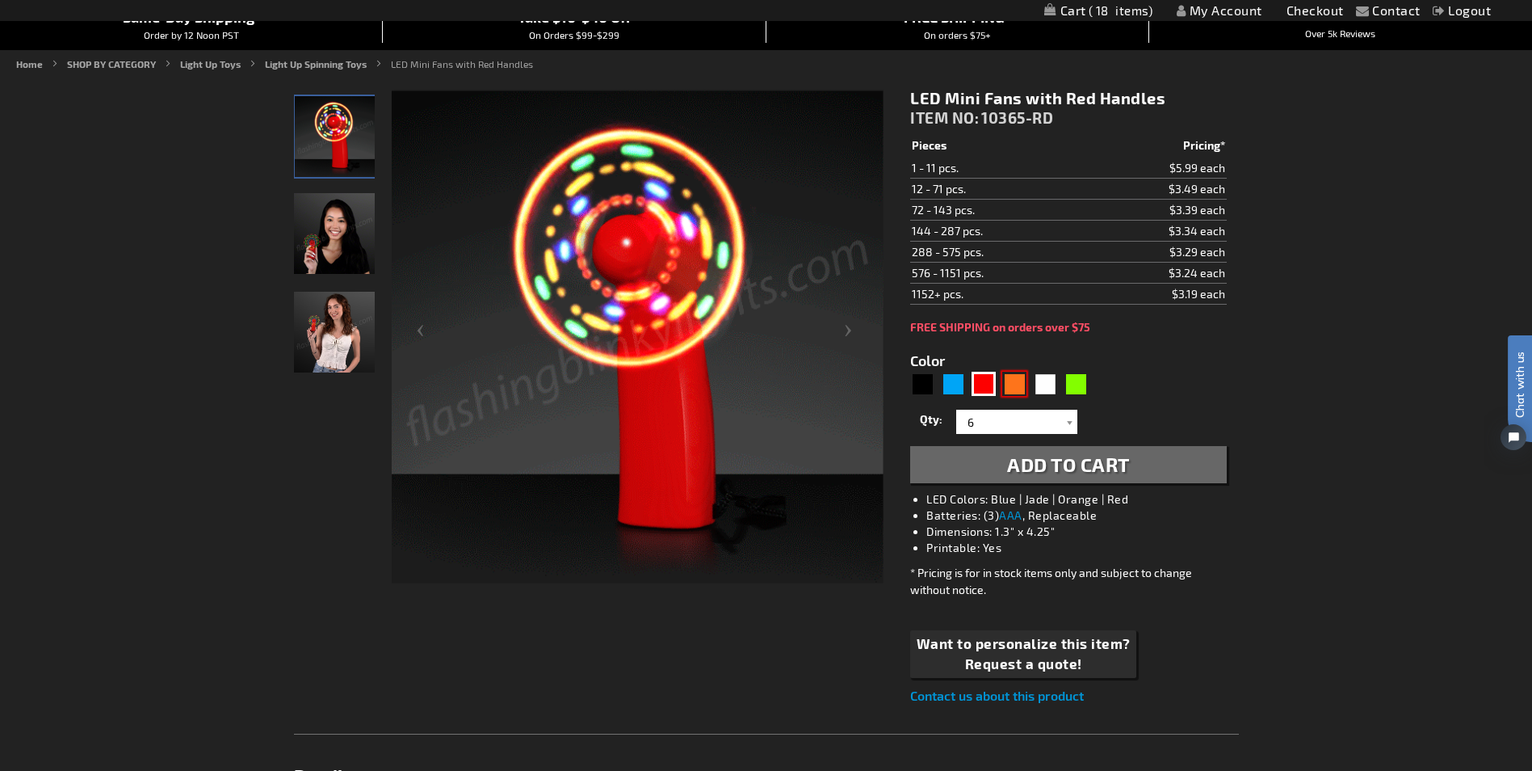
type input "5637"
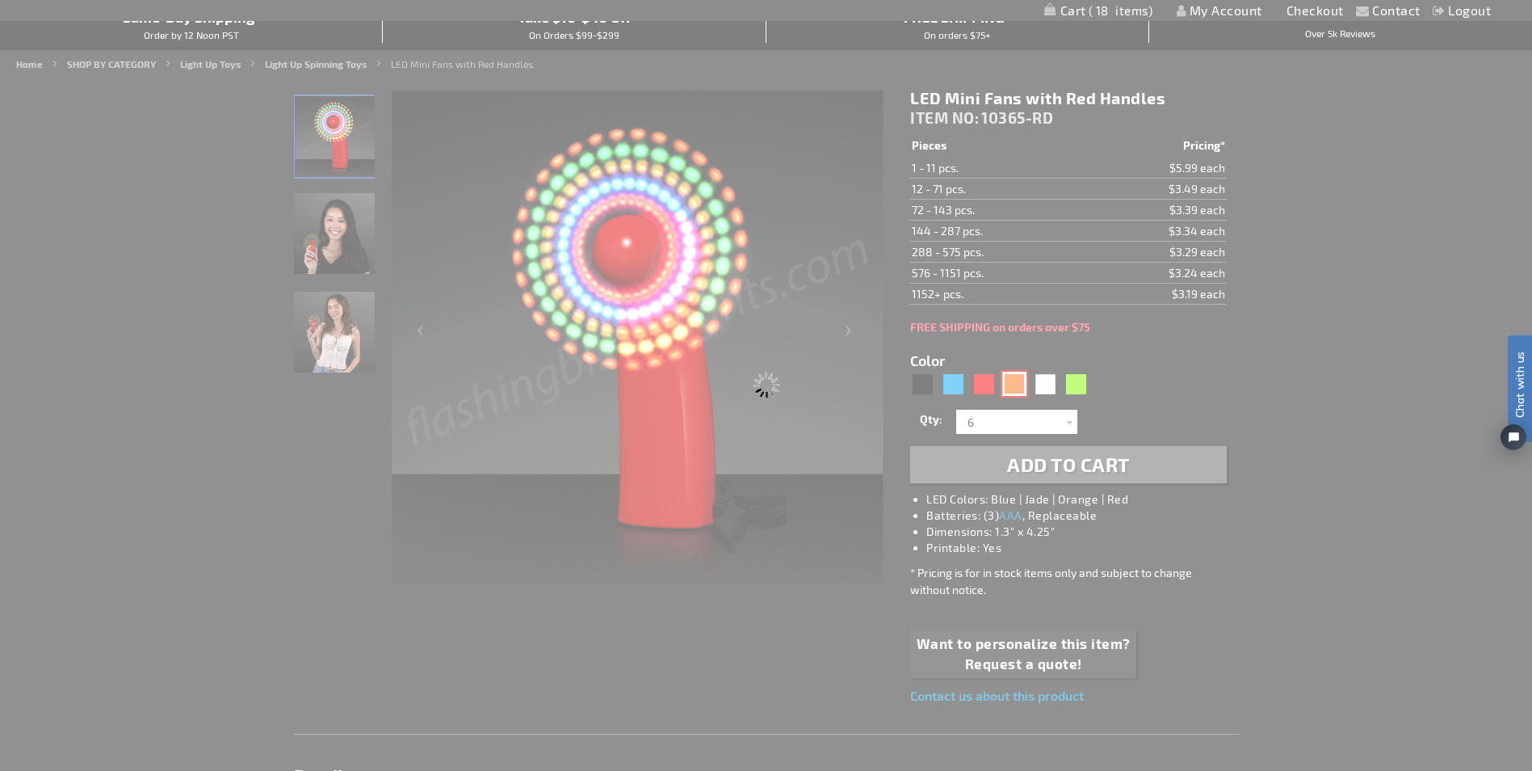
type input "10365-OR"
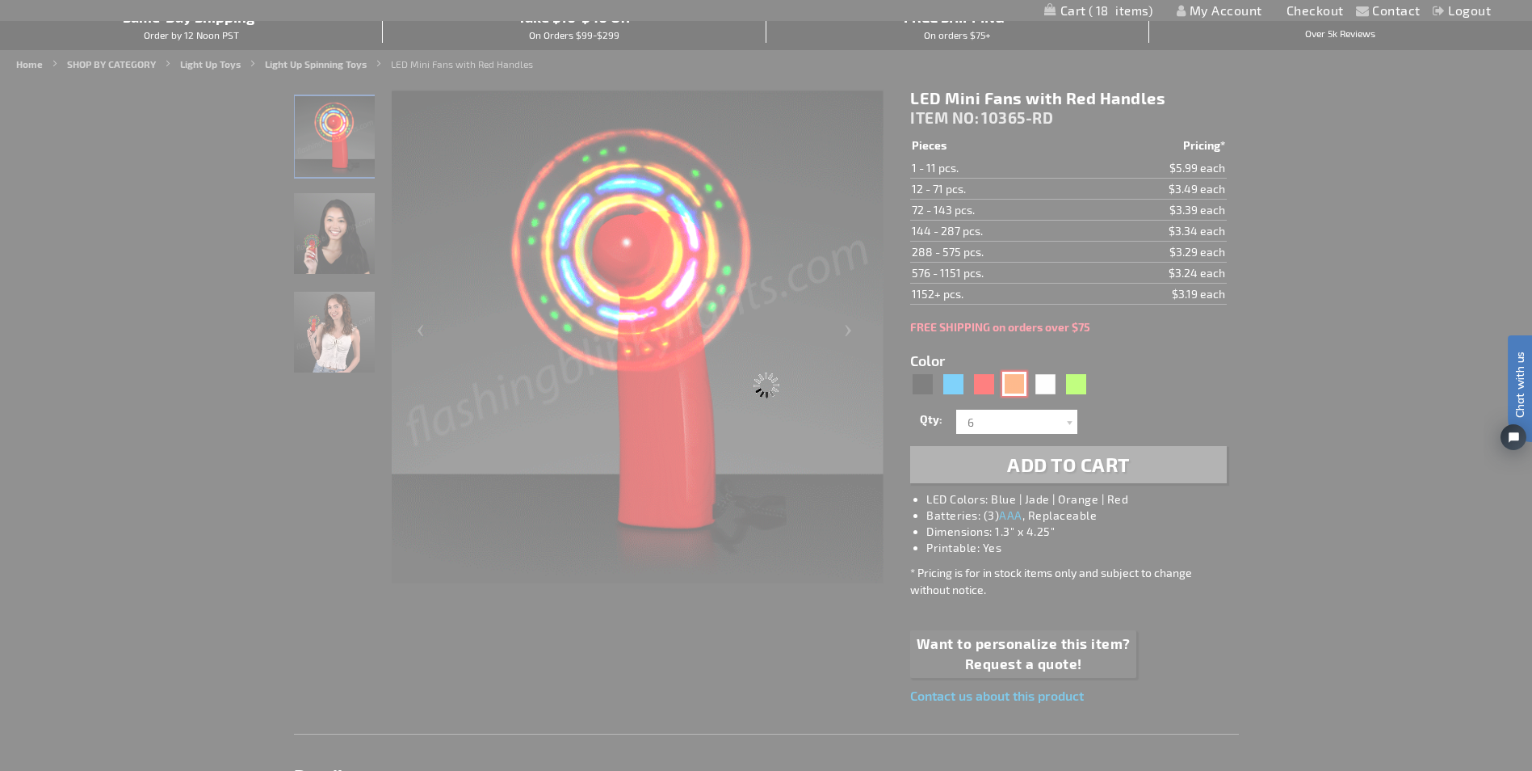
type input "Customize - LED Mini Fans with Orange Handles - ITEM NO: 10365-OR"
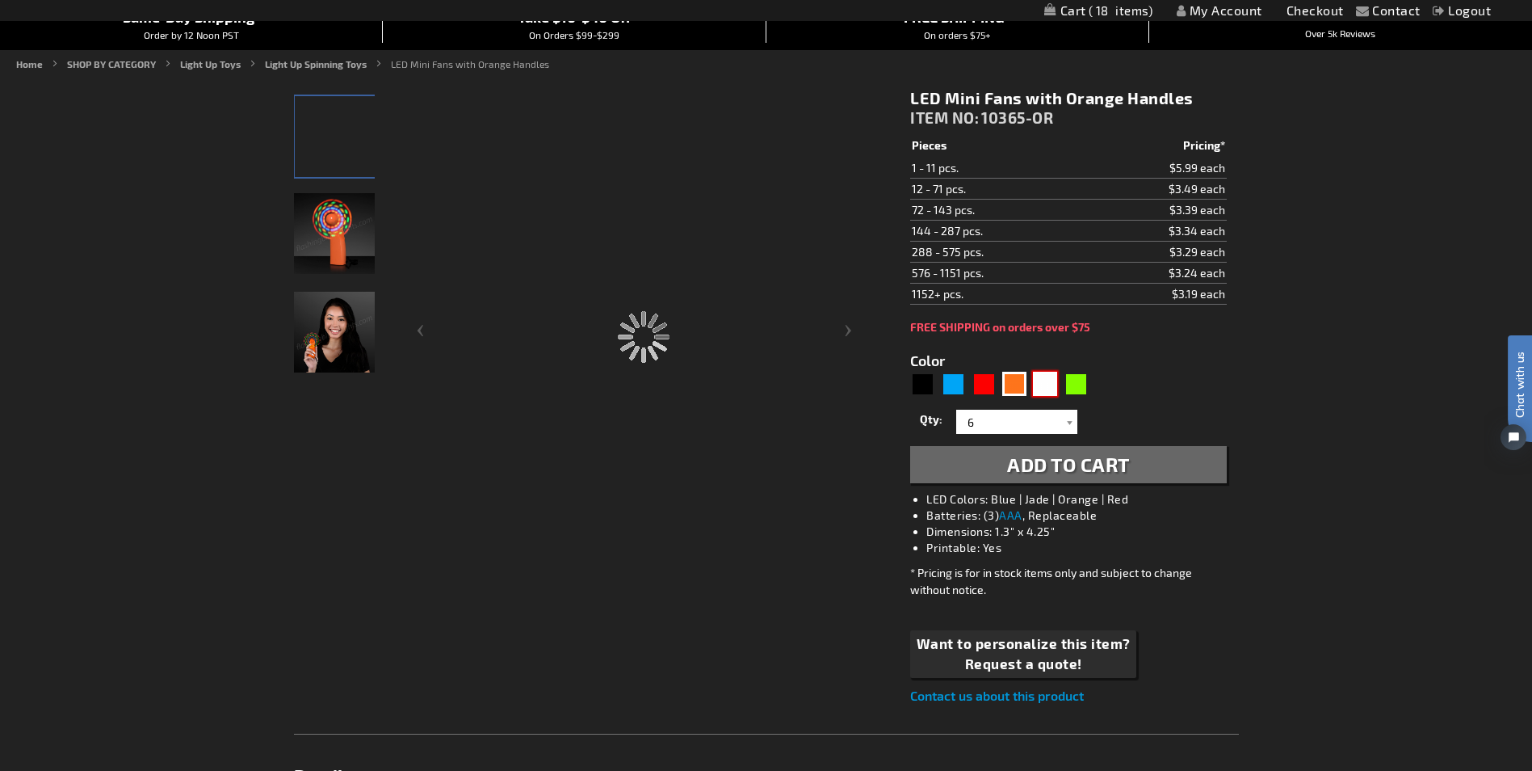
click at [1041, 380] on div "White" at bounding box center [1045, 384] width 24 height 24
type input "5646"
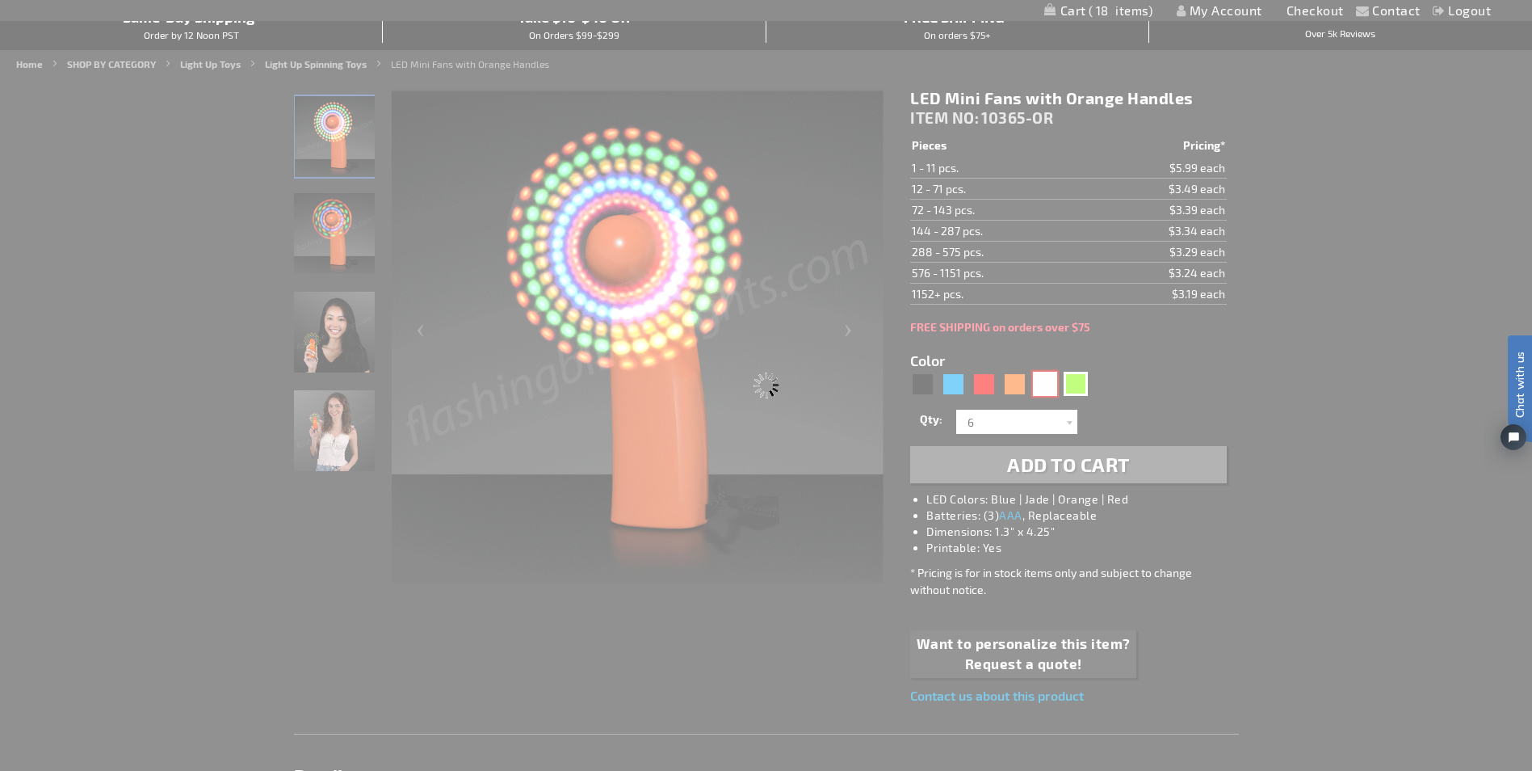
type input "10365-WT"
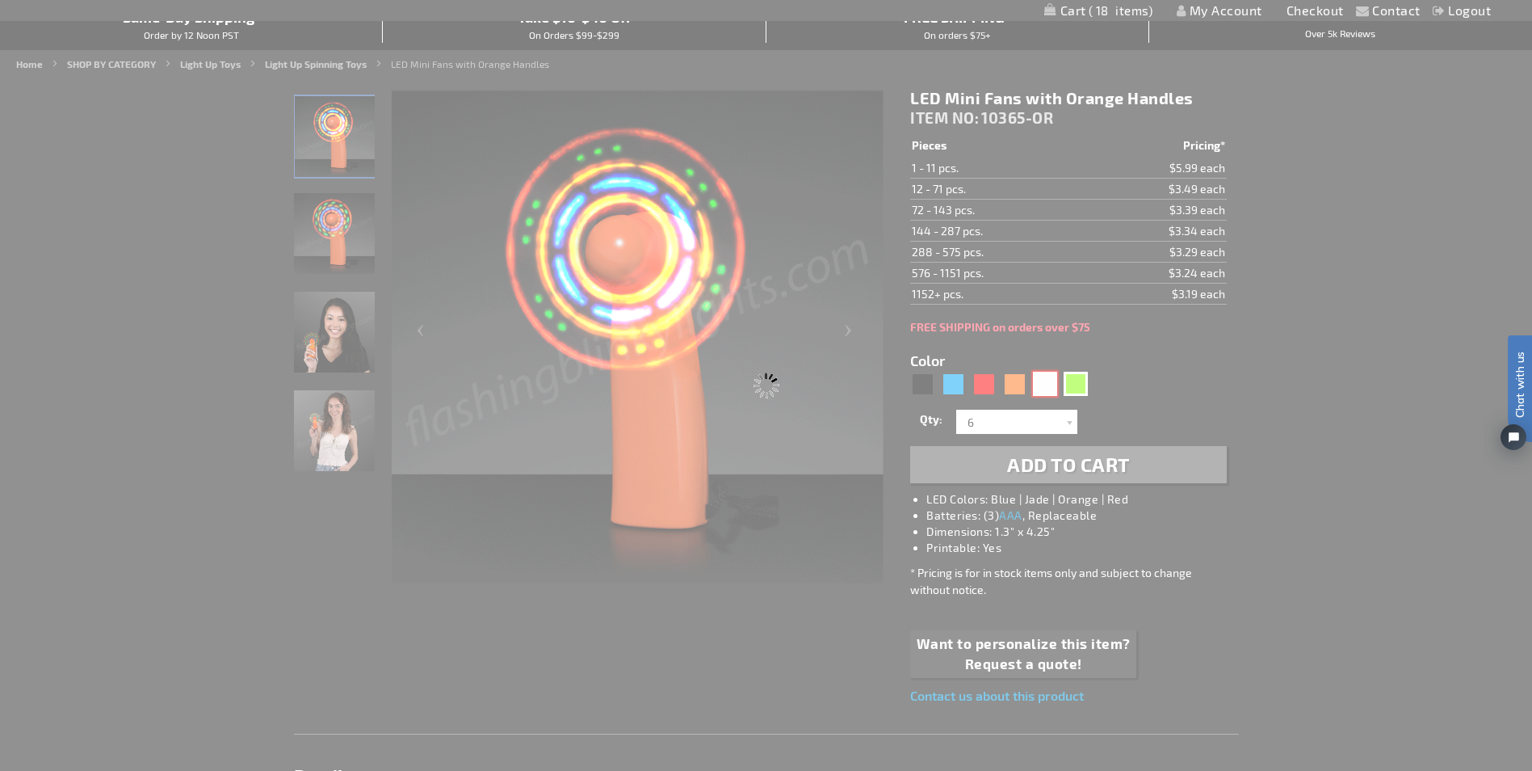
type input "Customize - LED Mini Fans with White Handles - ITEM NO: 10365-WT"
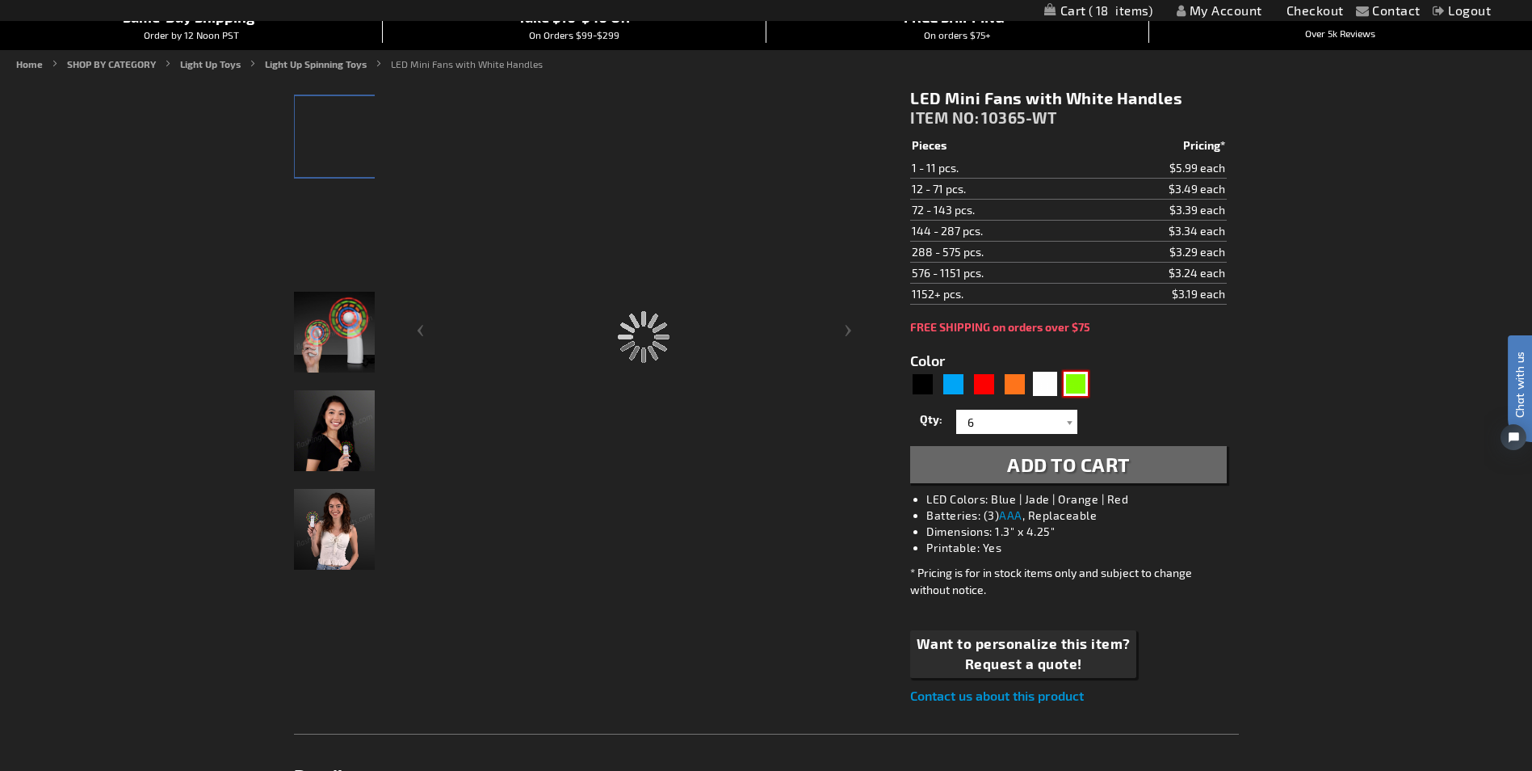
click at [1078, 380] on div "Green" at bounding box center [1076, 384] width 24 height 24
type input "5648"
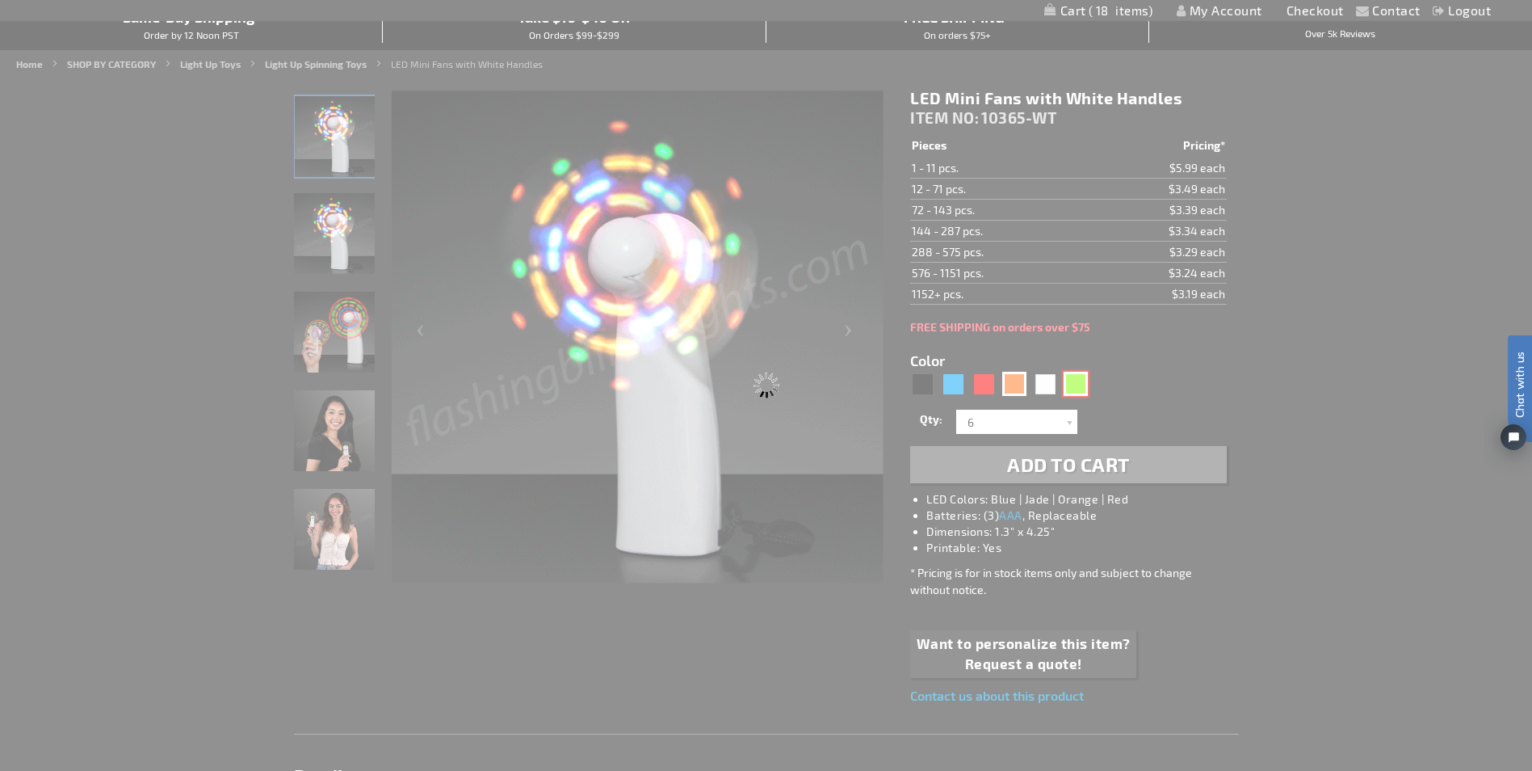
type input "10365-GN"
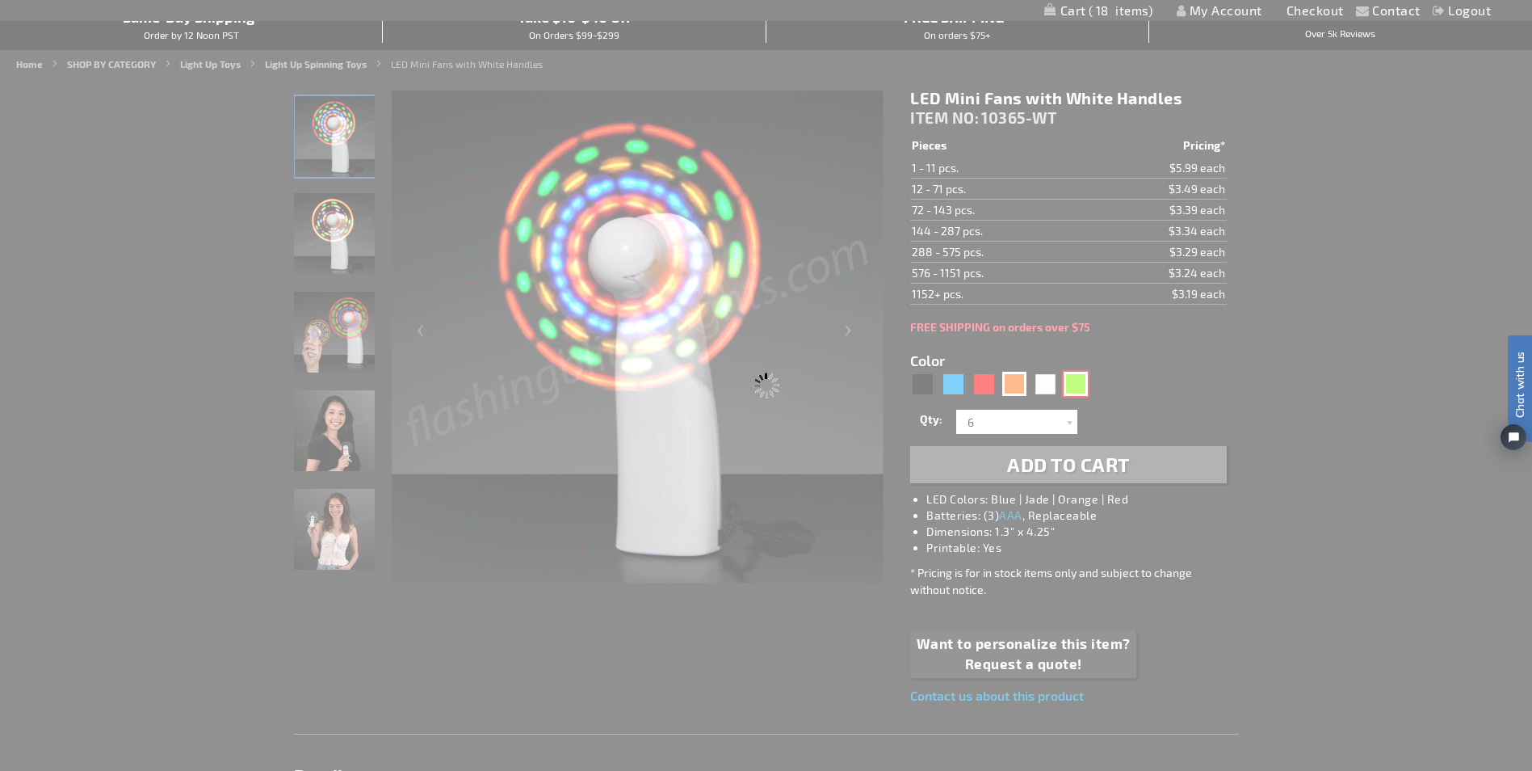
type input "Customize - LED Mini Fans with Green Handles - ITEM NO: 10365-GN"
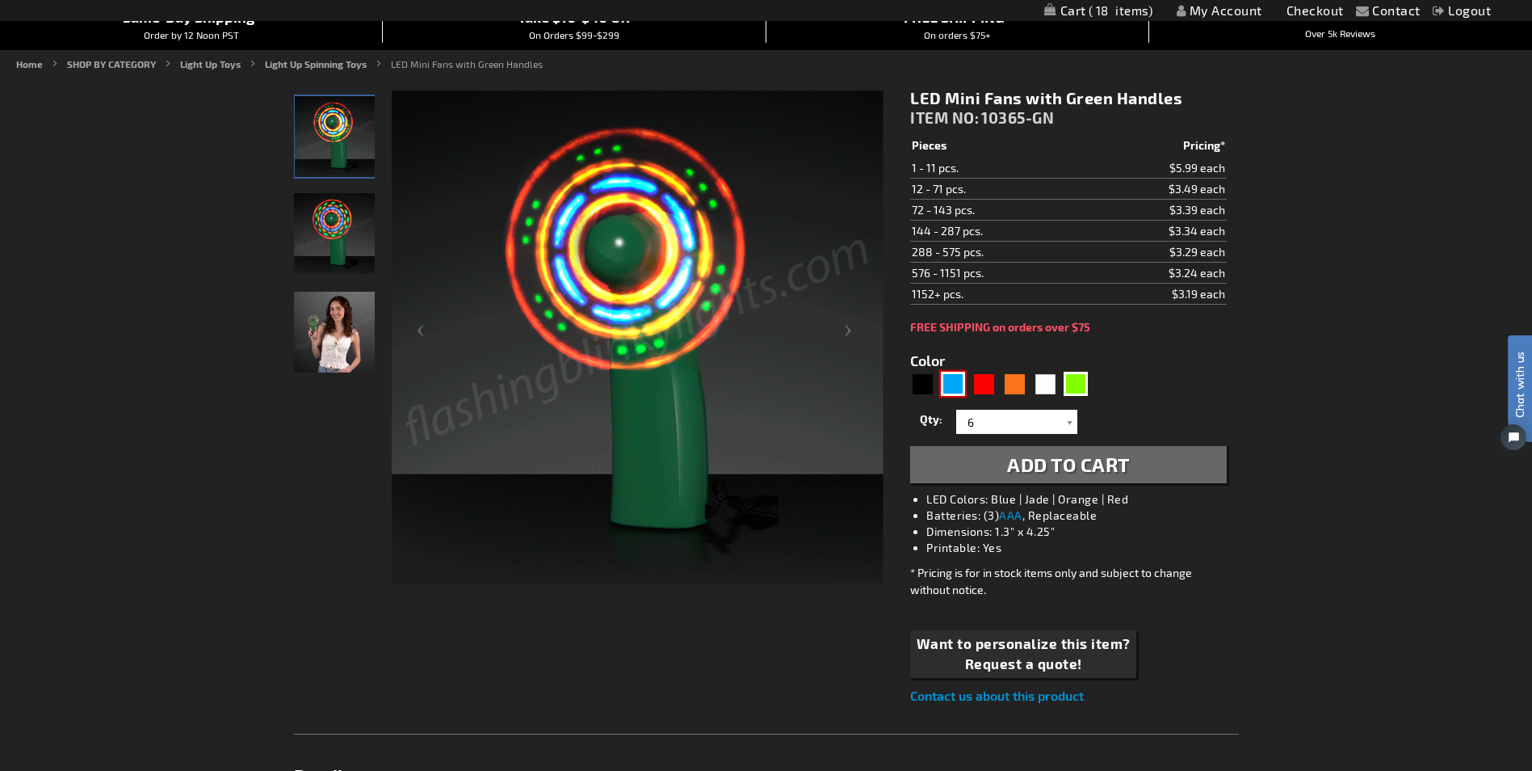
click at [945, 381] on div "Blue" at bounding box center [953, 384] width 24 height 24
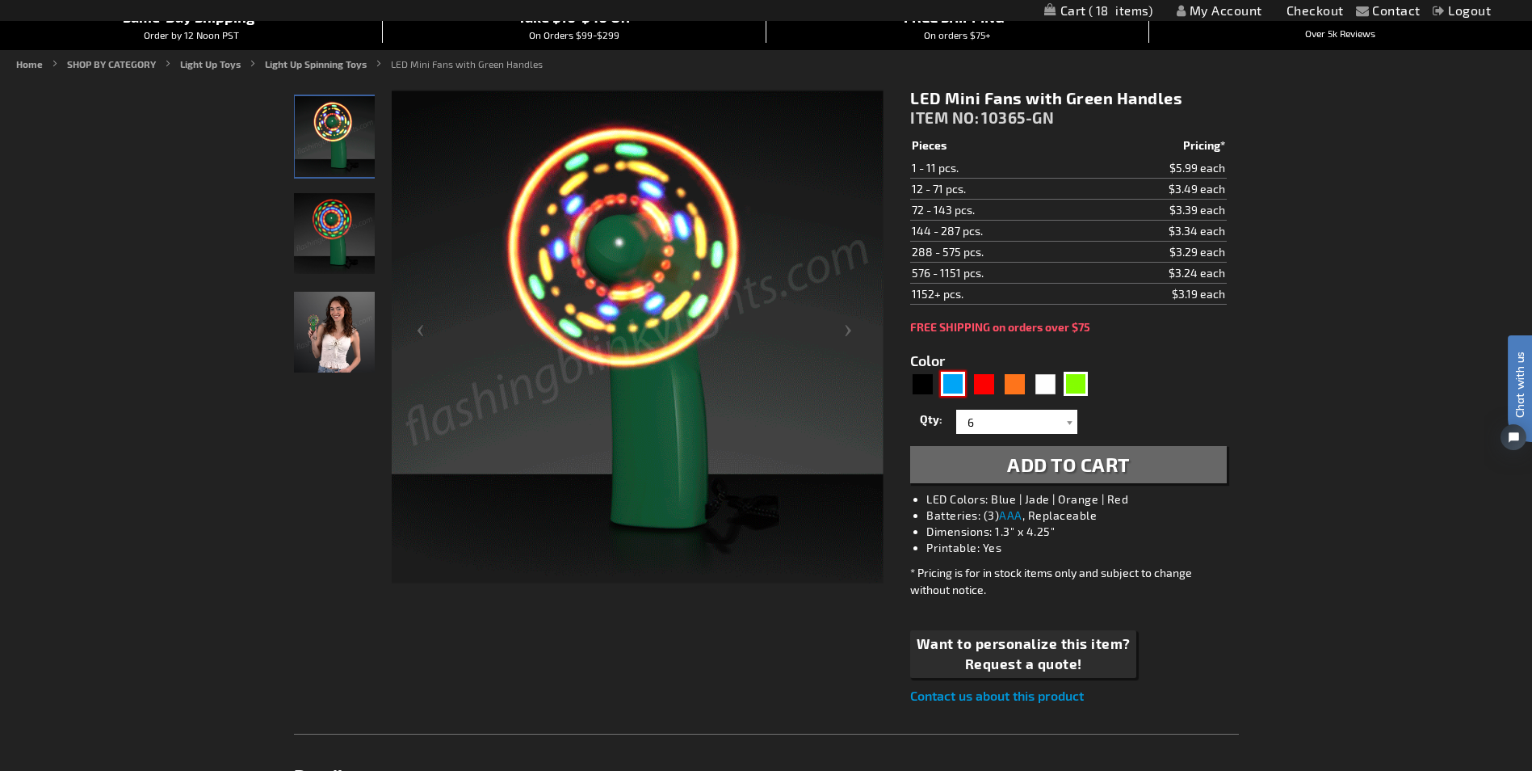
type input "5629"
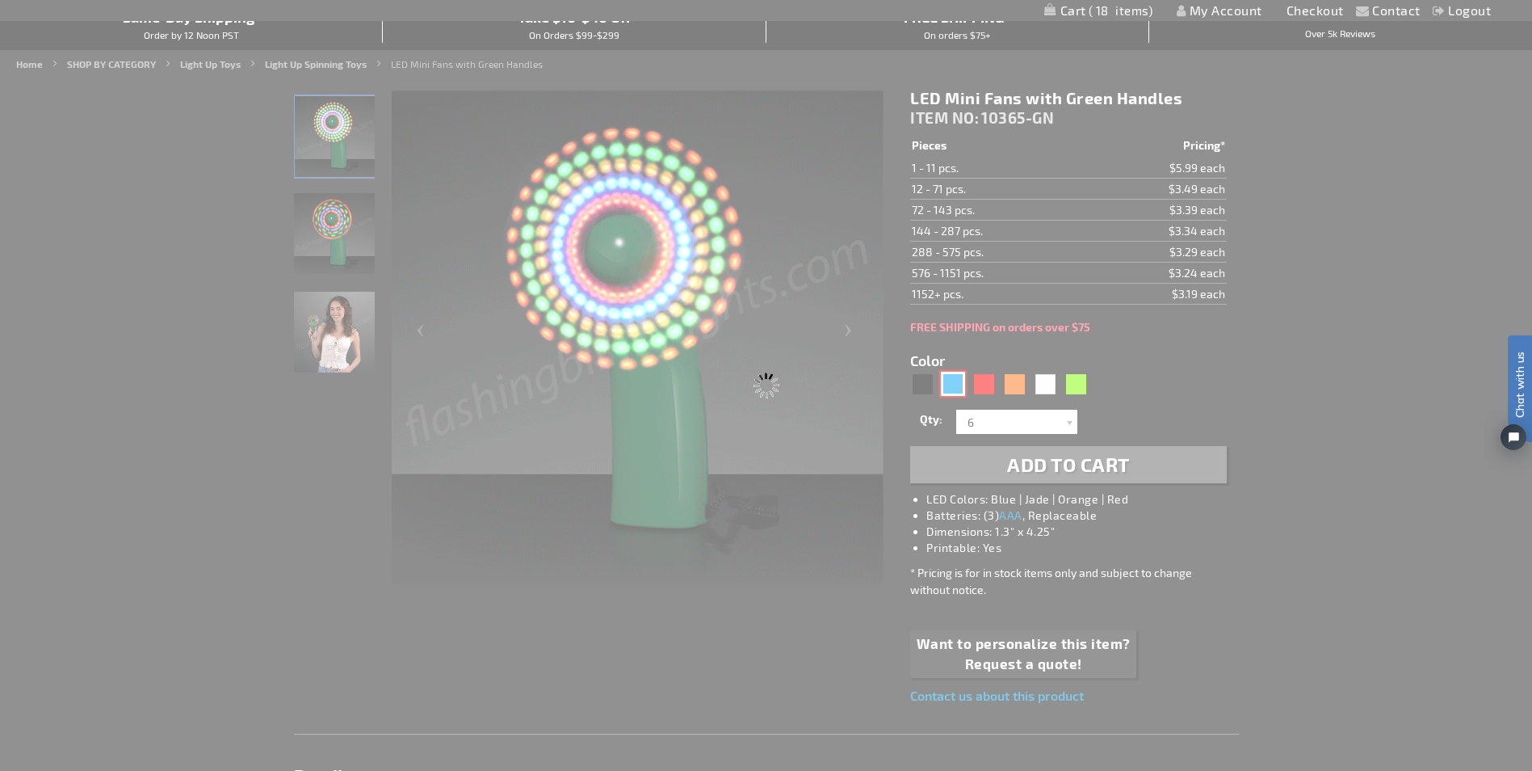
type input "10365-BL"
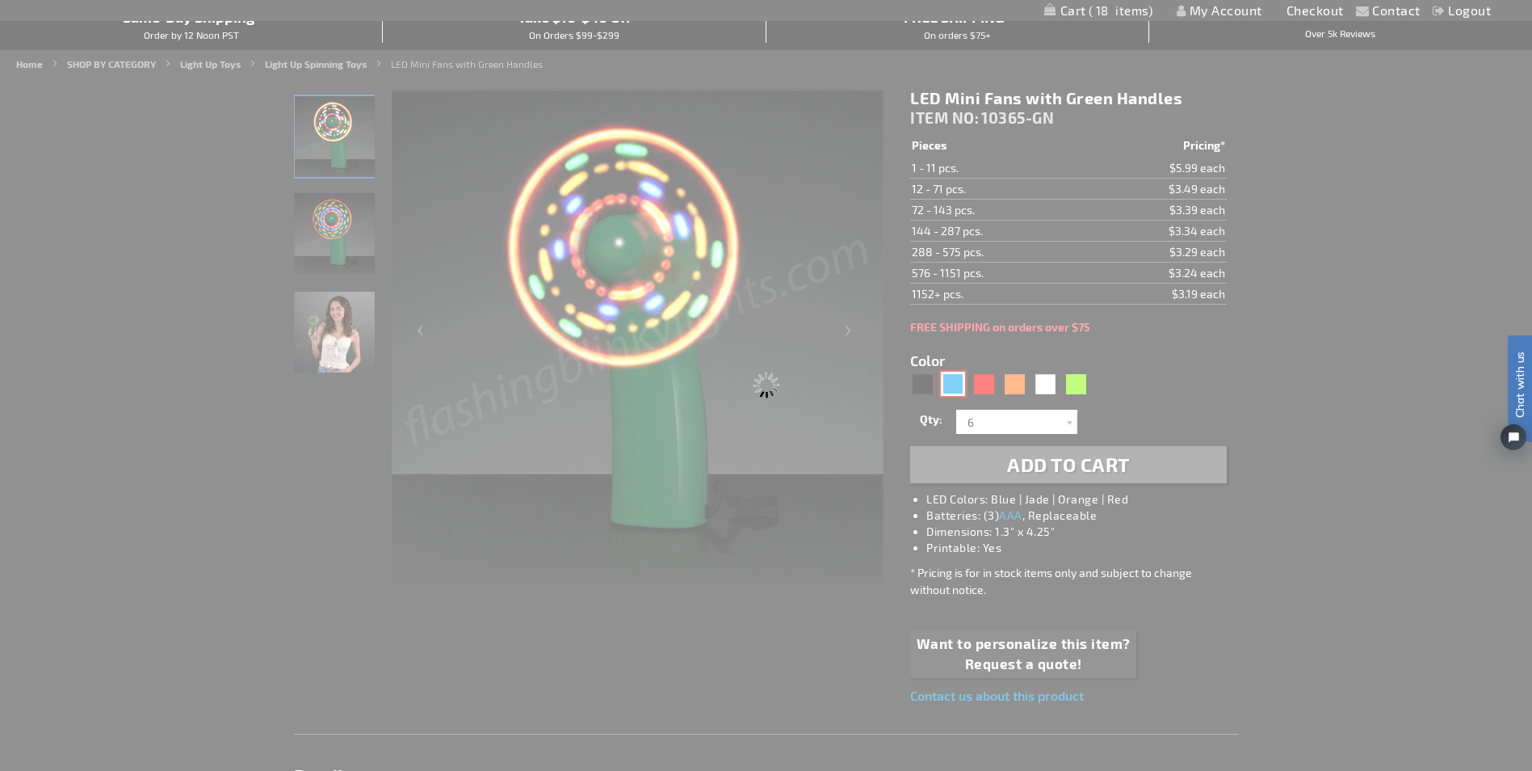
type input "Customize - LED Mini Fans with Blue Handles - ITEM NO: 10365-BL"
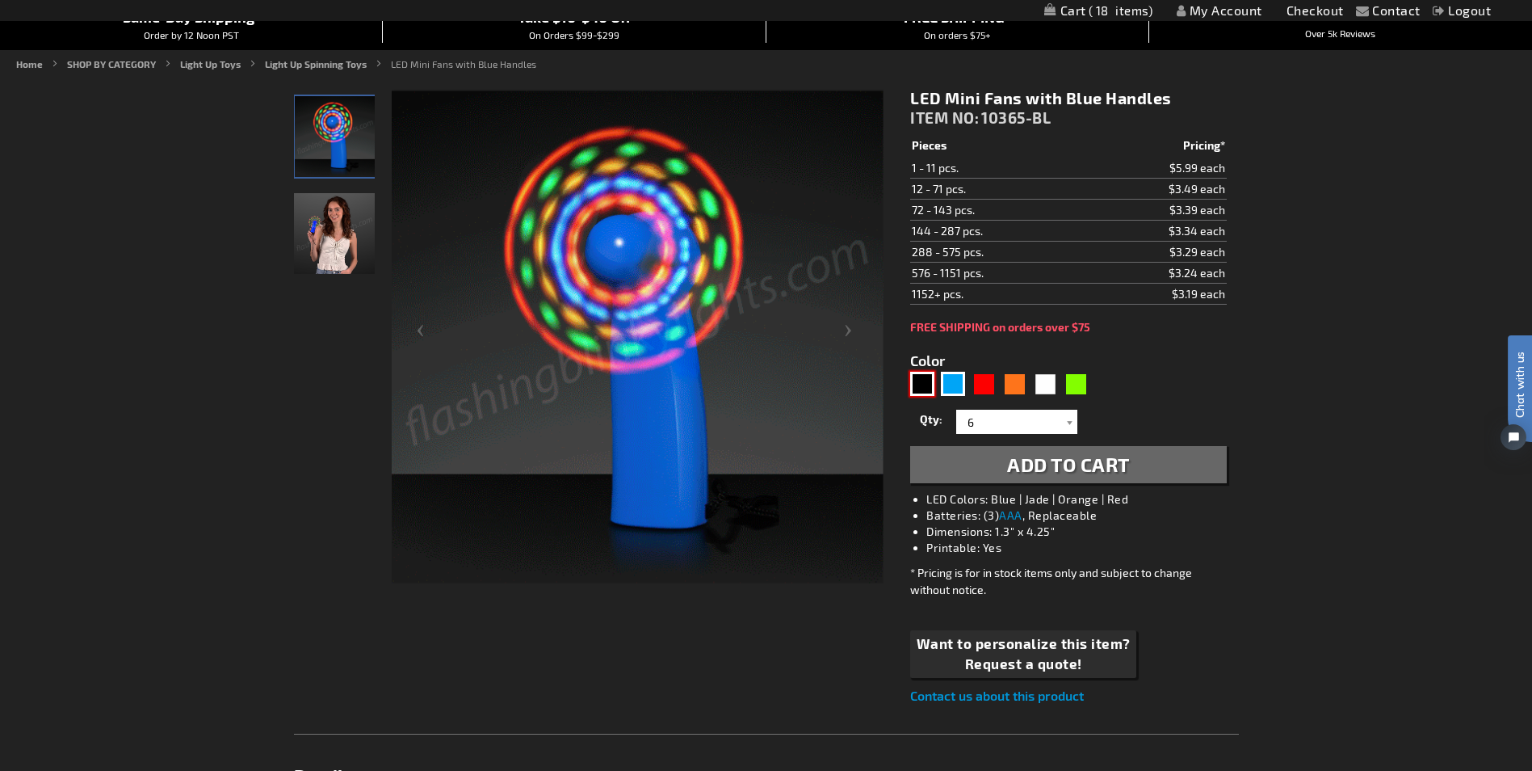
click at [921, 385] on div "Black" at bounding box center [922, 384] width 24 height 24
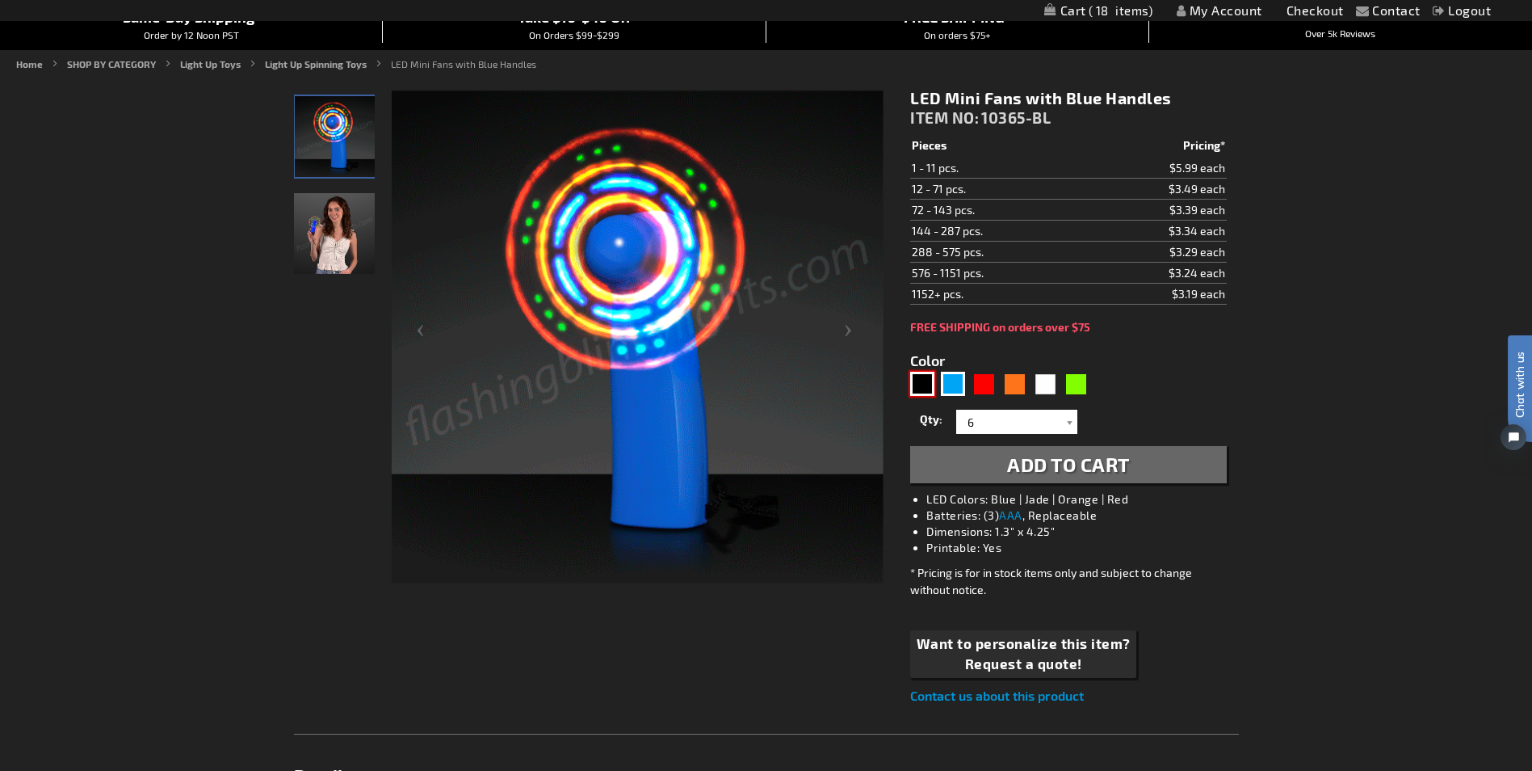
type input "5631"
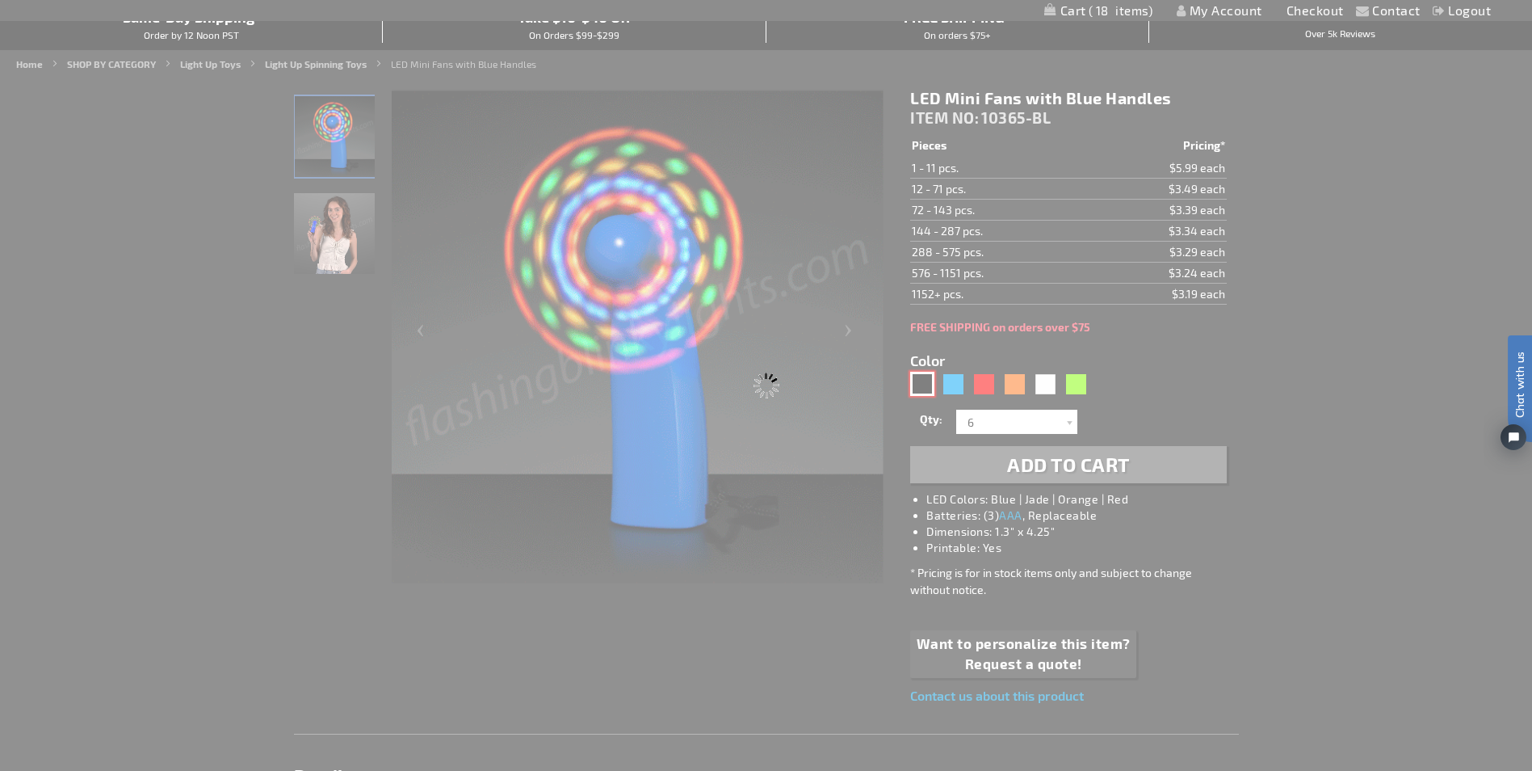
type input "10365-BK"
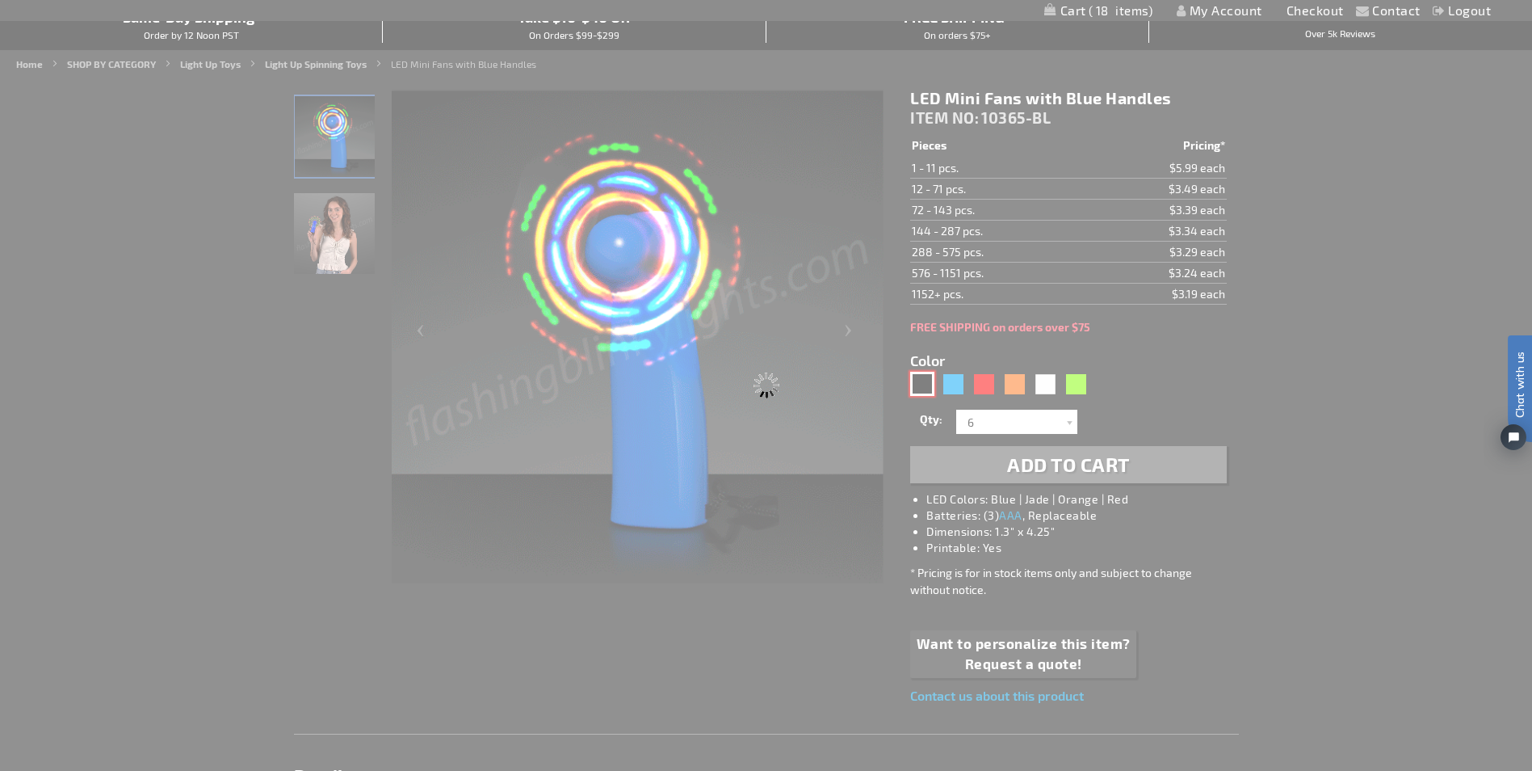
type input "Customize - LED Mini Fans with Black Handles - ITEM NO: 10365-BK"
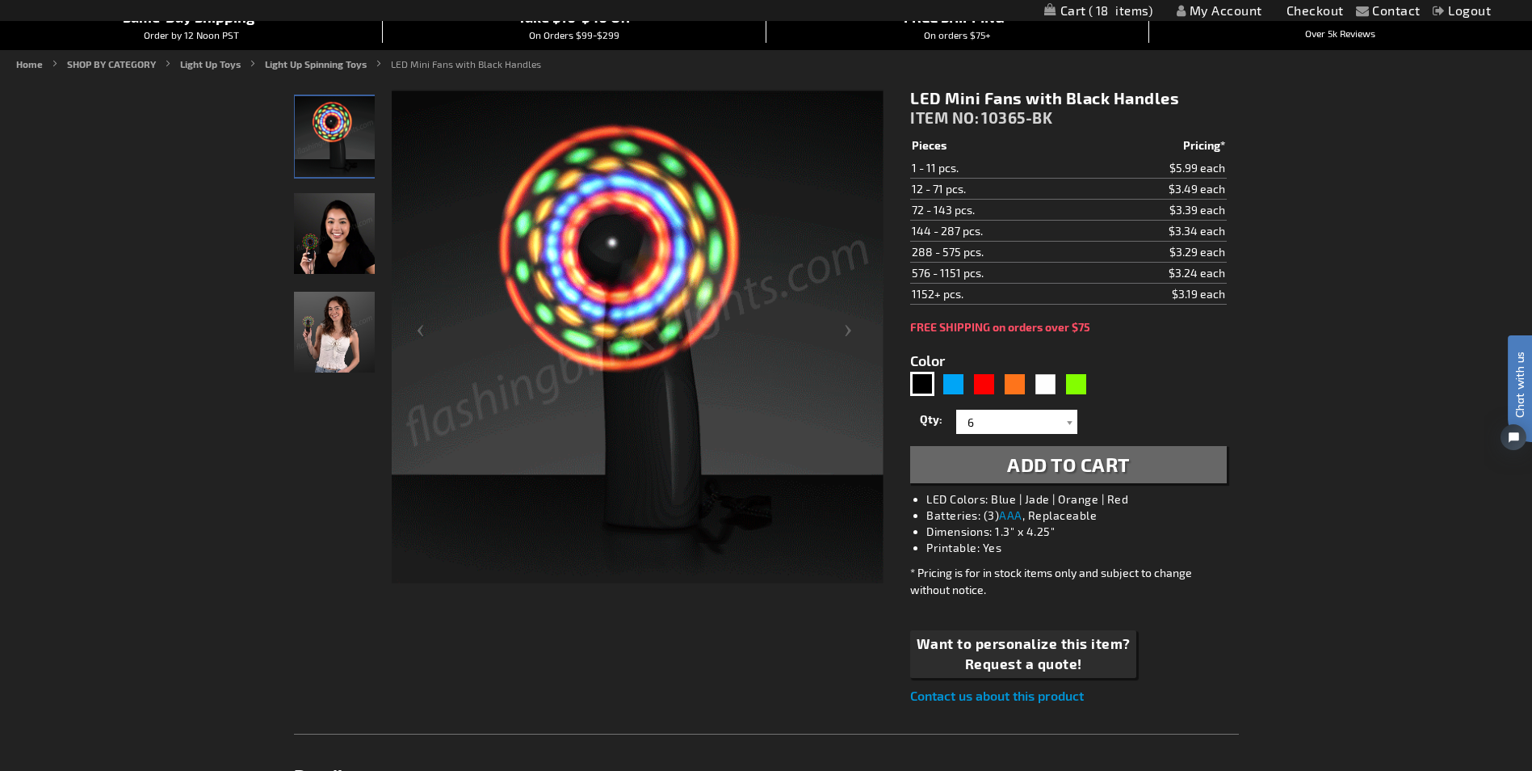
click at [970, 463] on button "Add to Cart" at bounding box center [1068, 464] width 316 height 37
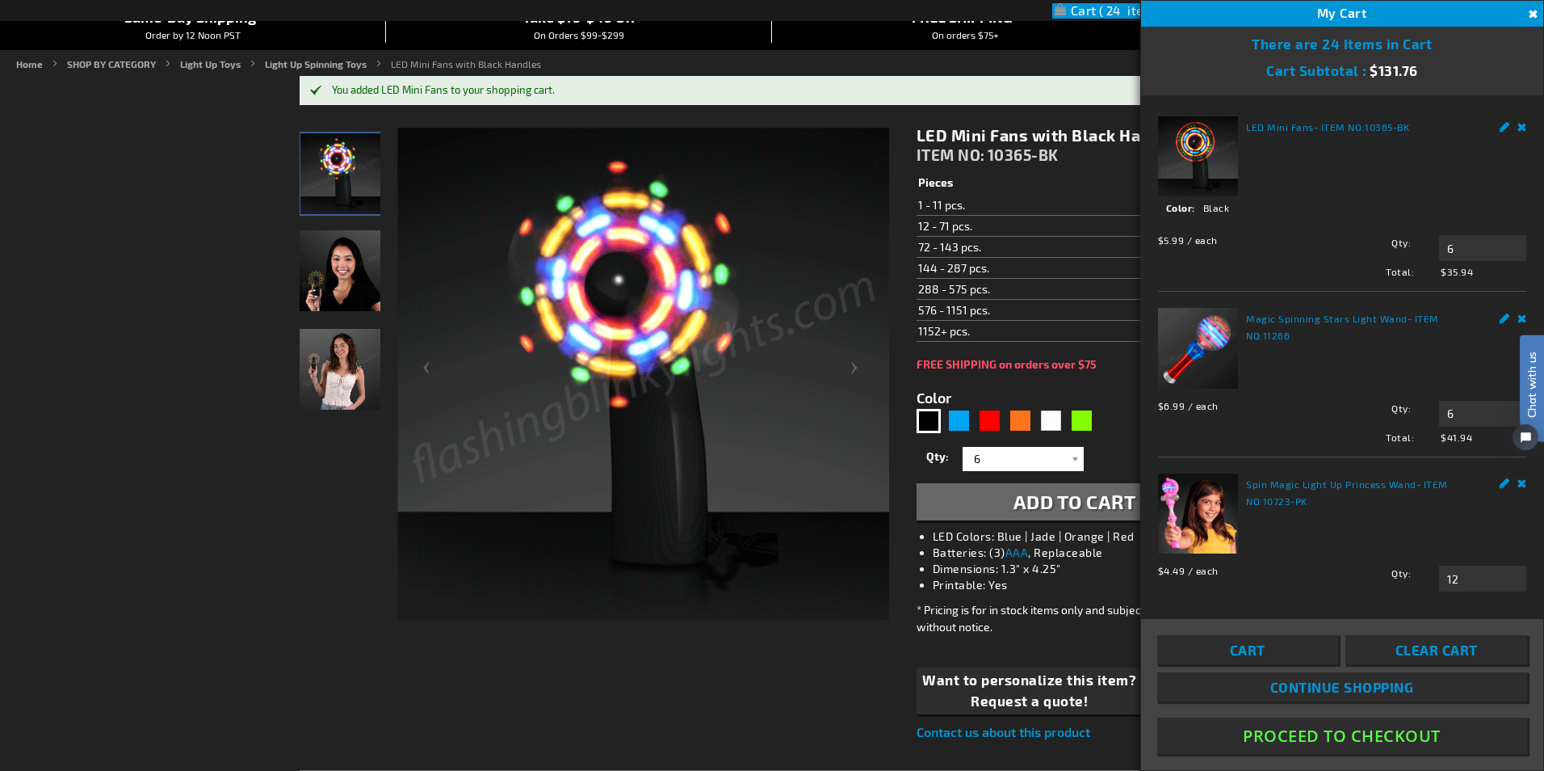
click at [1280, 652] on link "Cart" at bounding box center [1247, 649] width 181 height 29
